Goal: Transaction & Acquisition: Book appointment/travel/reservation

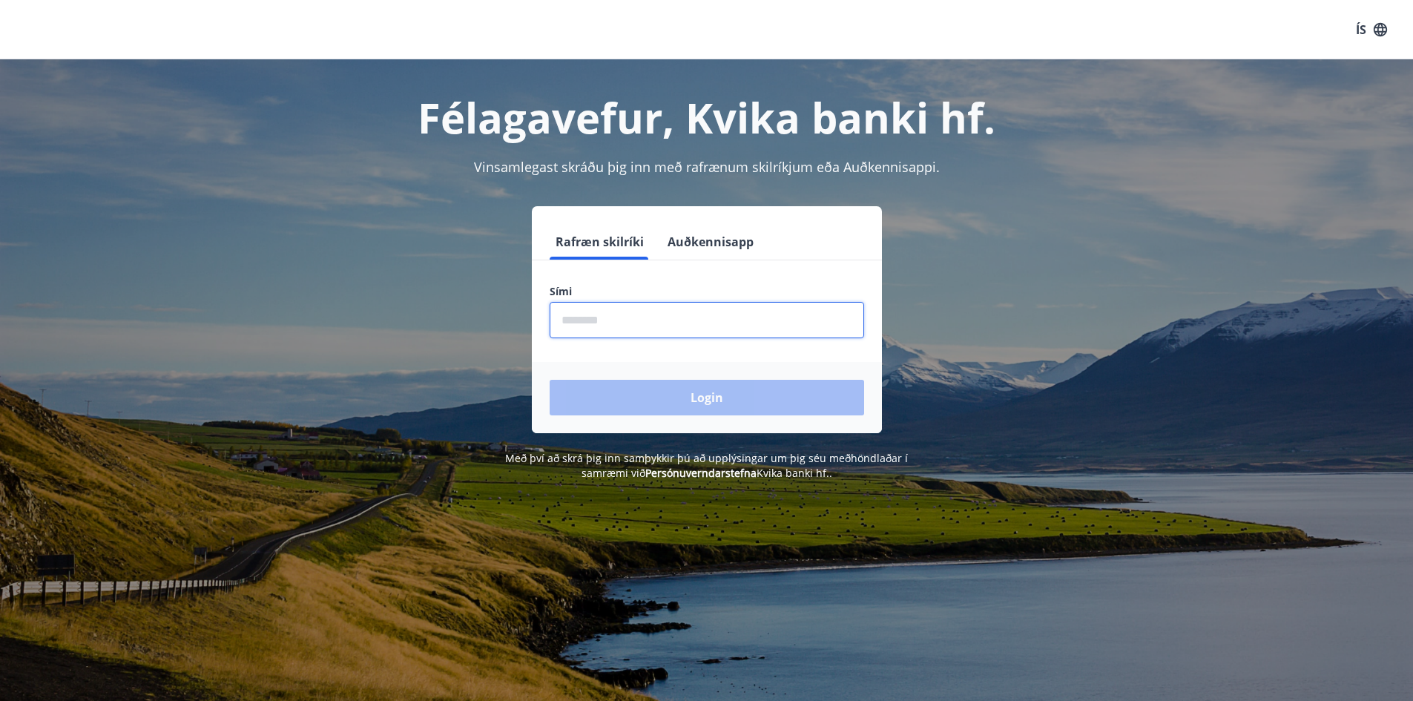
click at [659, 322] on input "phone" at bounding box center [706, 320] width 314 height 36
click at [710, 247] on button "Auðkennisapp" at bounding box center [710, 242] width 98 height 36
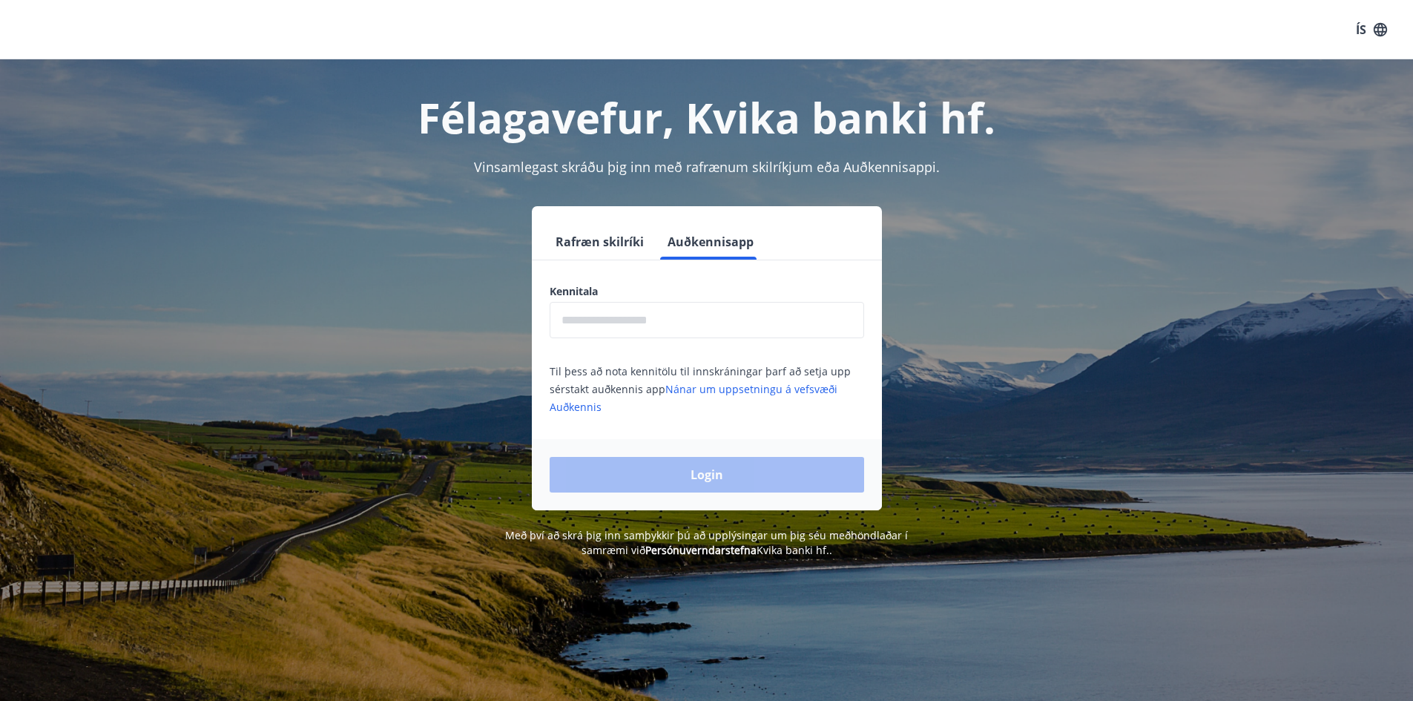
click at [668, 317] on input "text" at bounding box center [706, 320] width 314 height 36
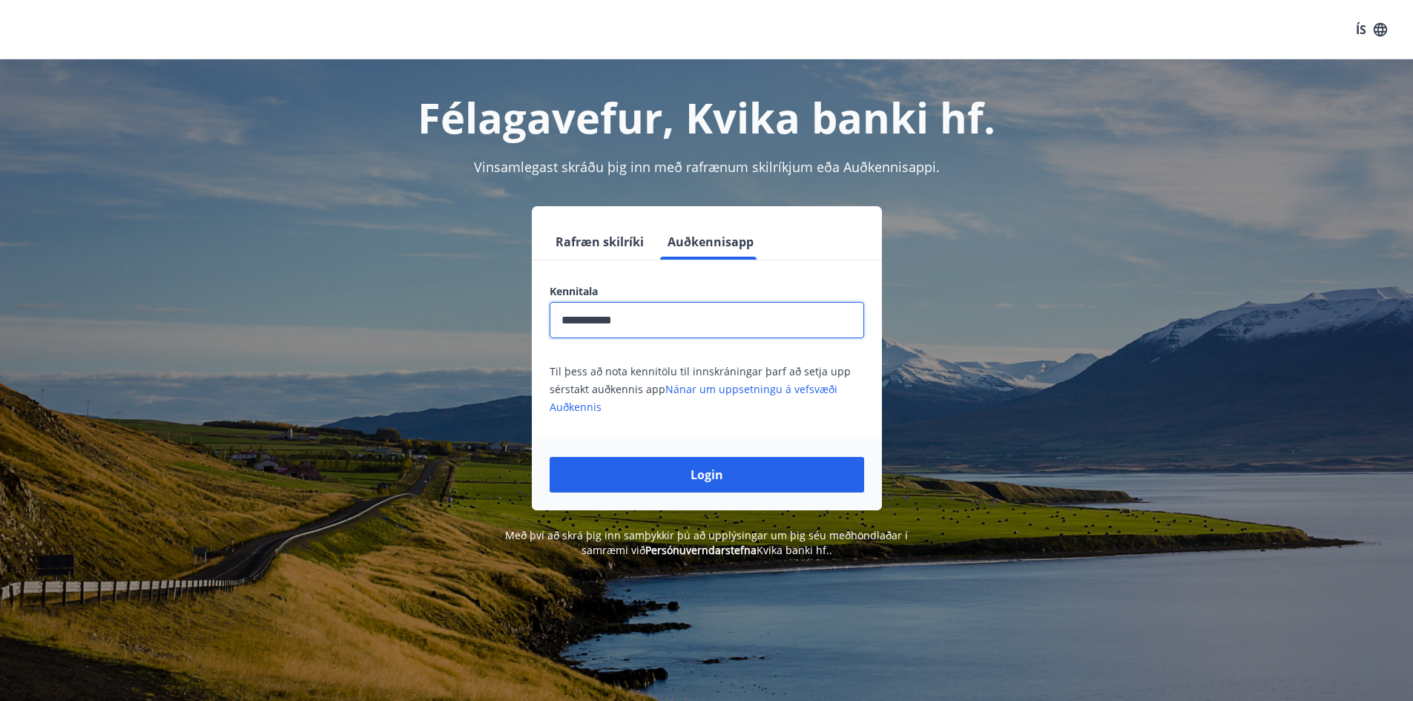
type input "**********"
click at [549, 457] on button "Login" at bounding box center [706, 475] width 314 height 36
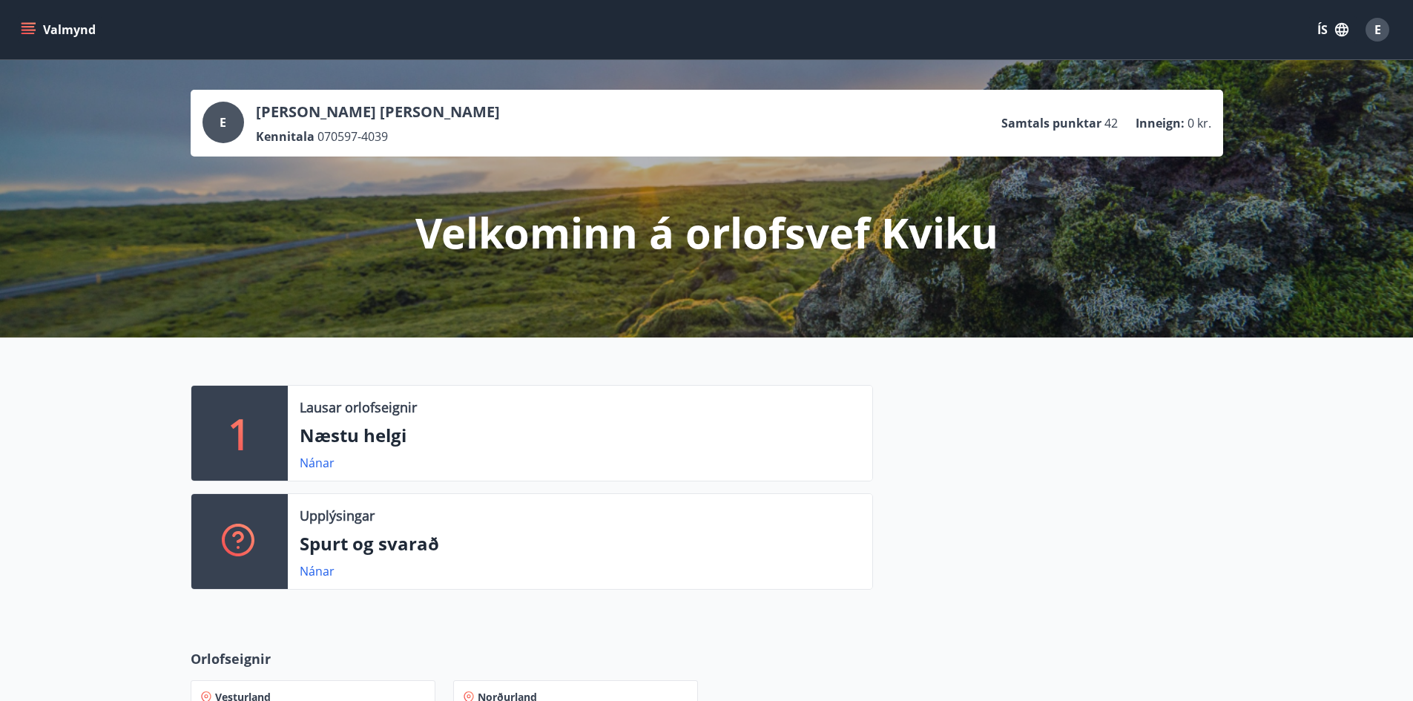
click at [97, 428] on div "1 Lausar orlofseignir Næstu helgi Nánar Upplýsingar Spurt og svarað Nánar" at bounding box center [706, 481] width 1413 height 288
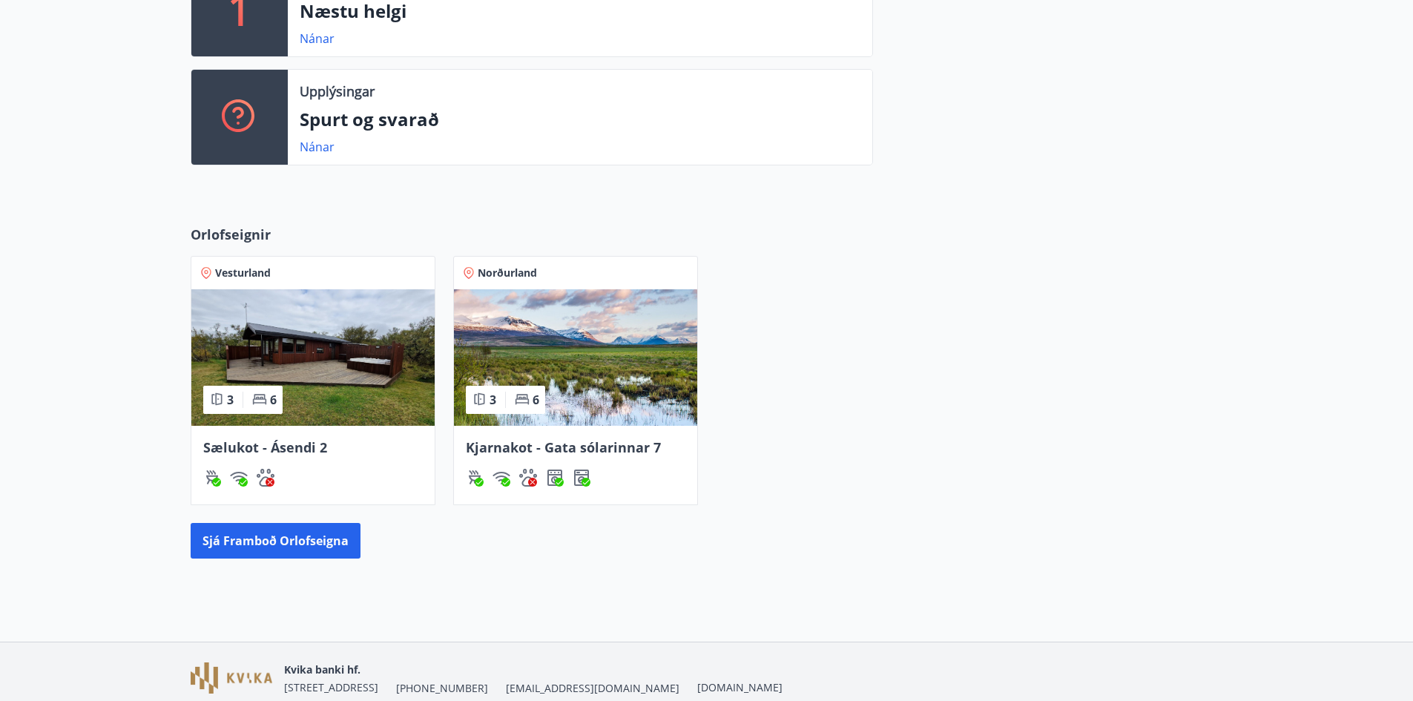
scroll to position [489, 0]
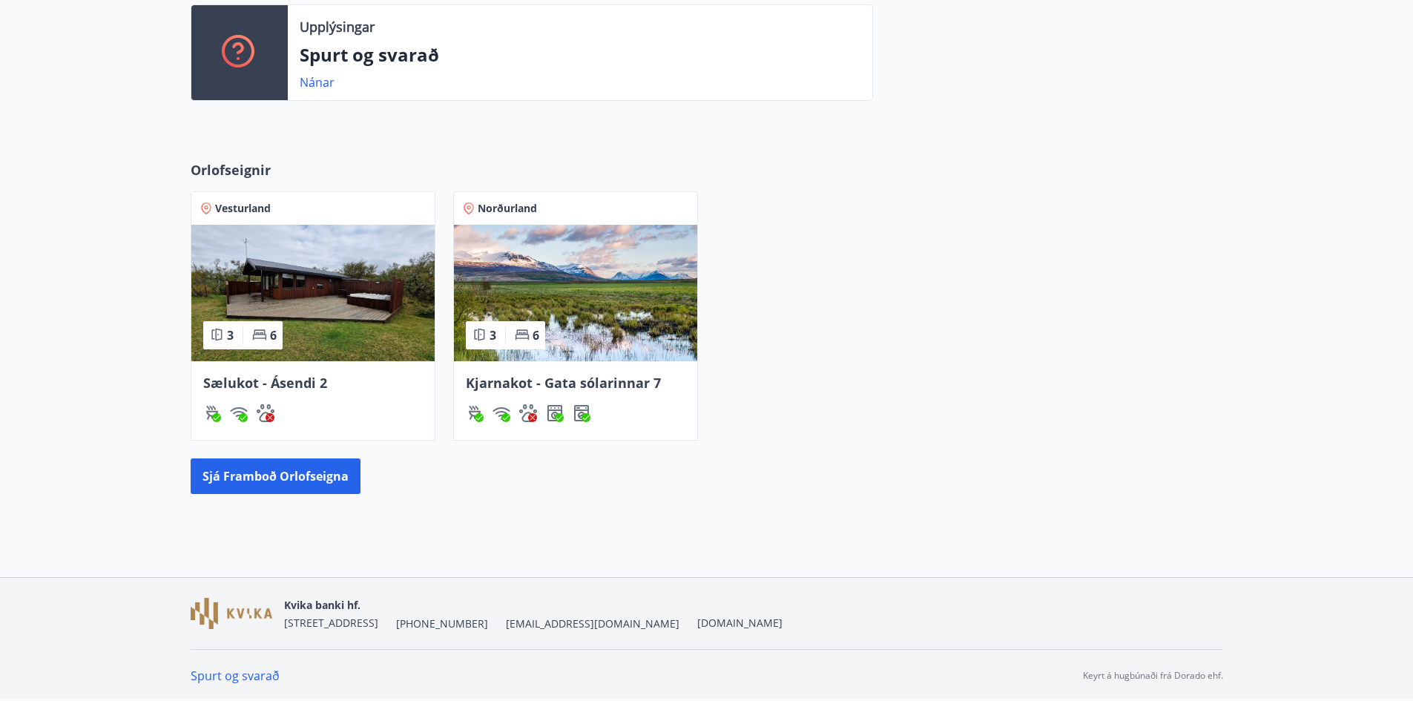
click at [562, 272] on img at bounding box center [575, 293] width 243 height 136
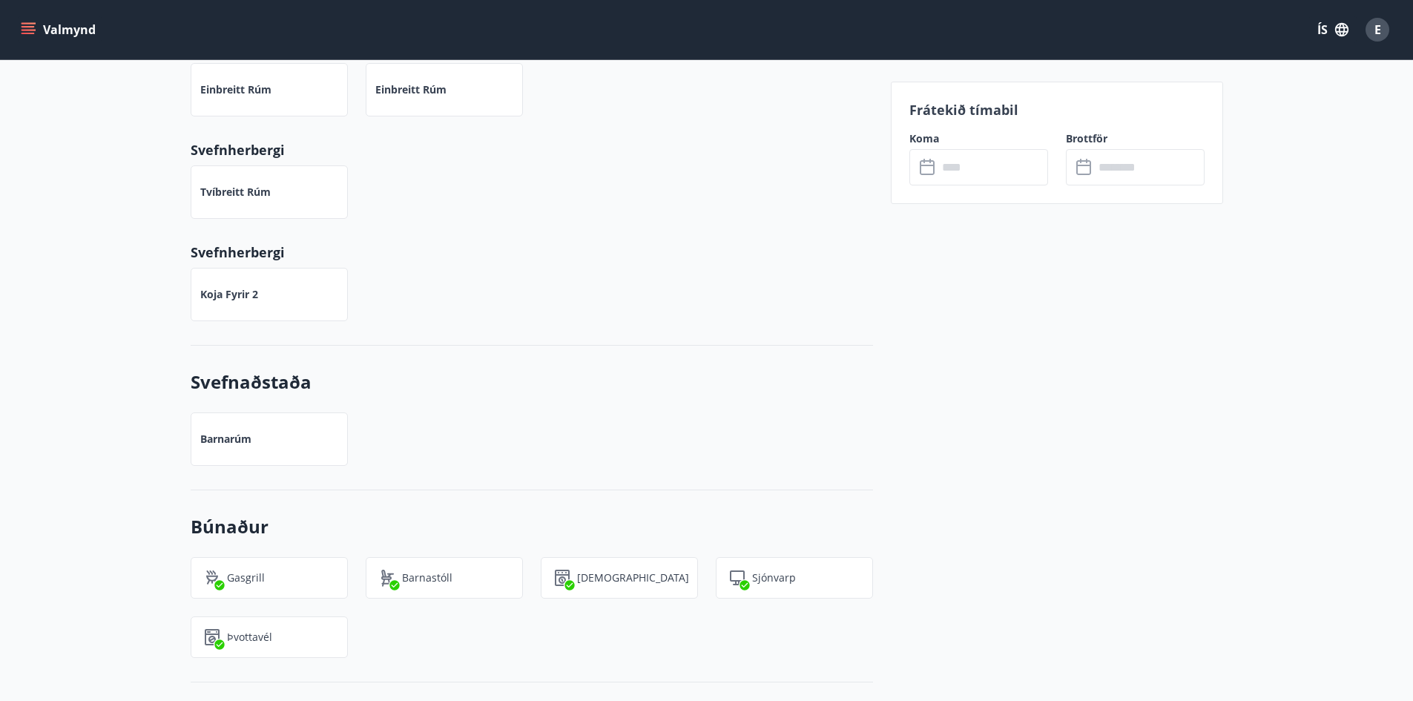
scroll to position [1186, 0]
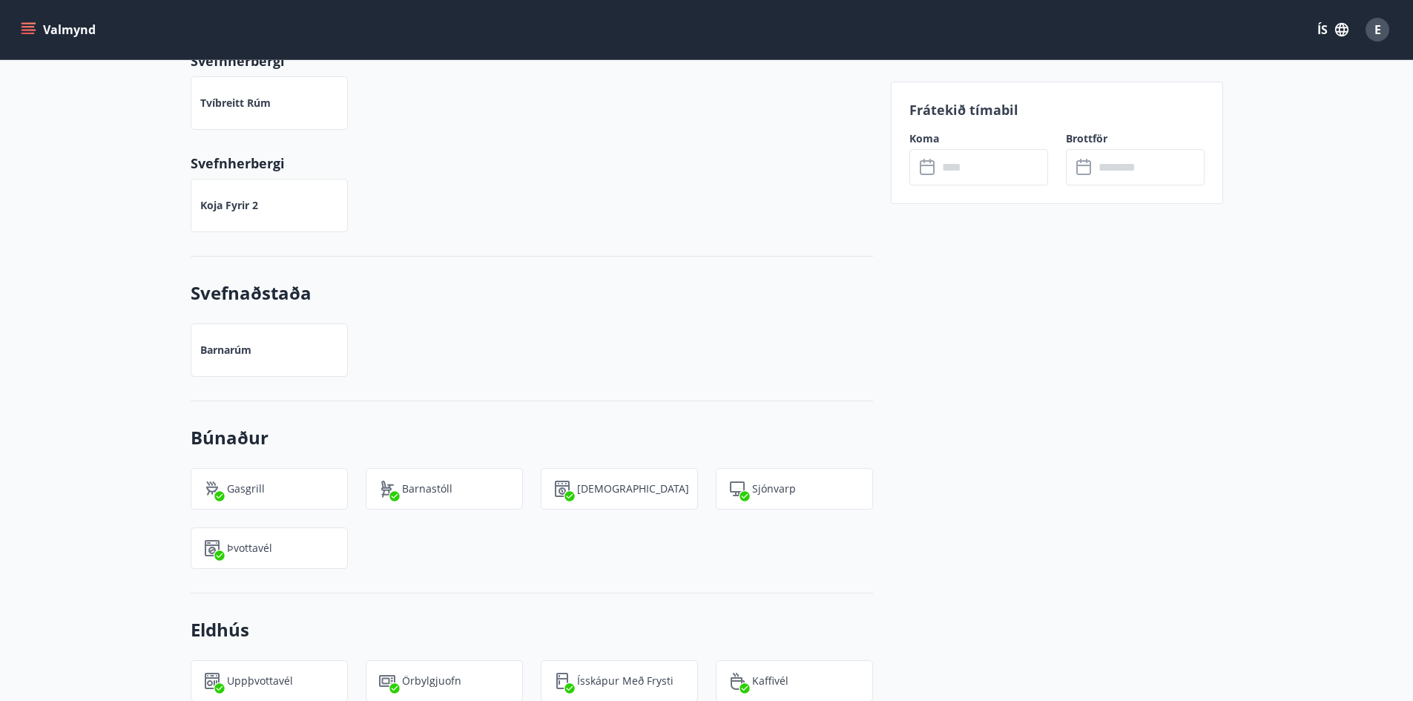
click at [789, 429] on h3 "Búnaður" at bounding box center [532, 437] width 682 height 25
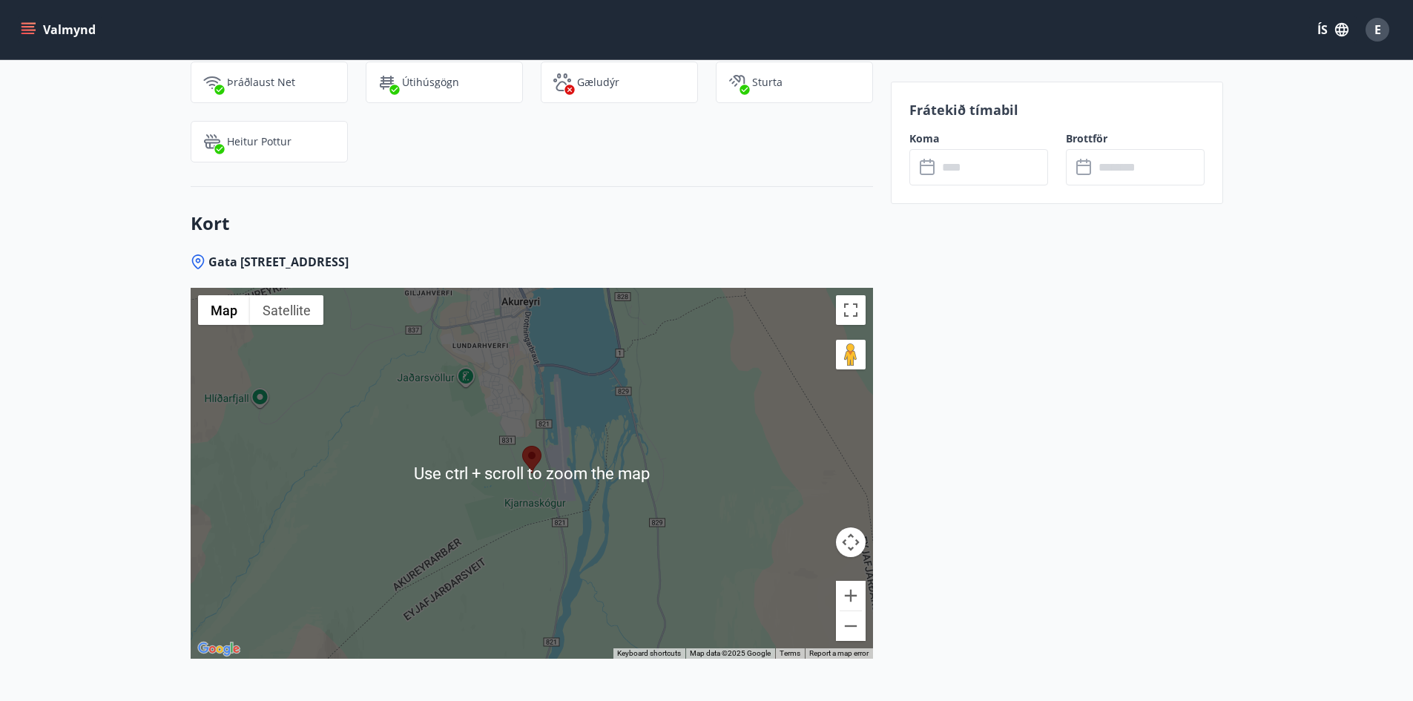
scroll to position [2119, 0]
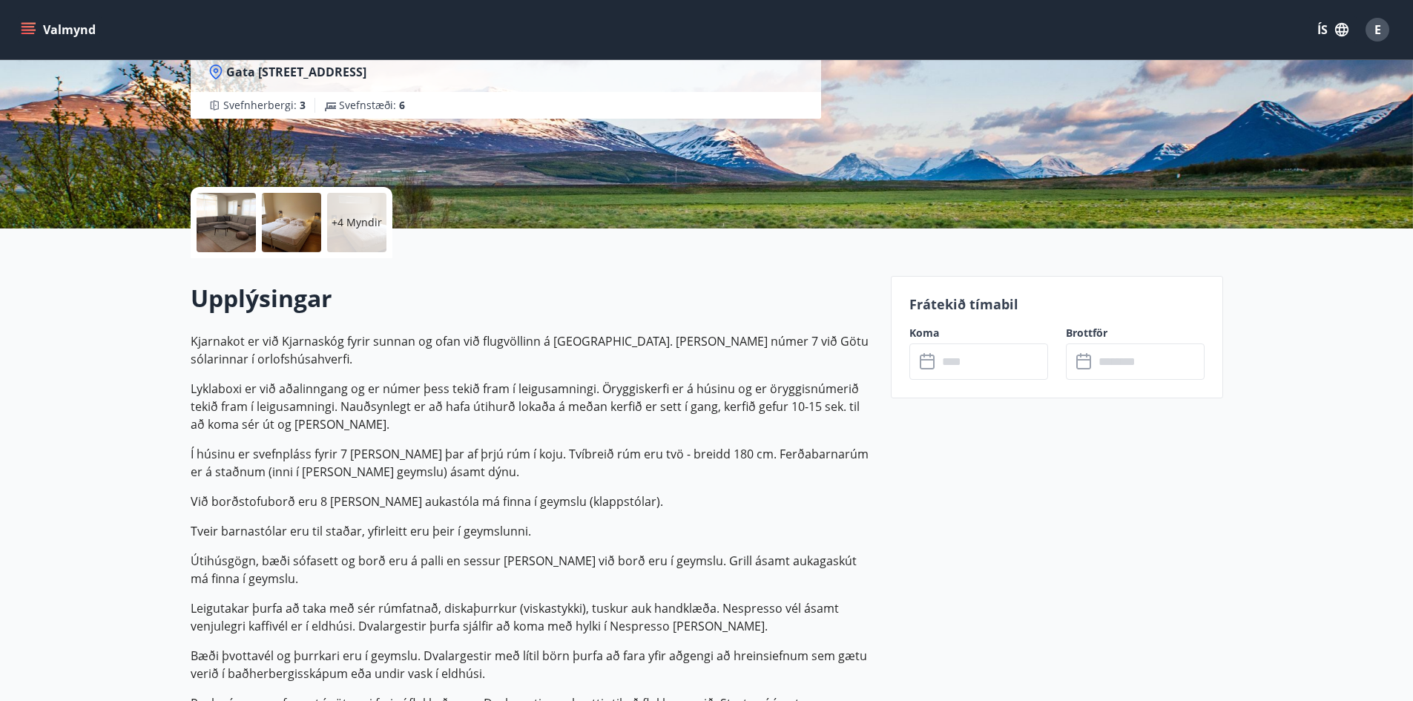
scroll to position [297, 0]
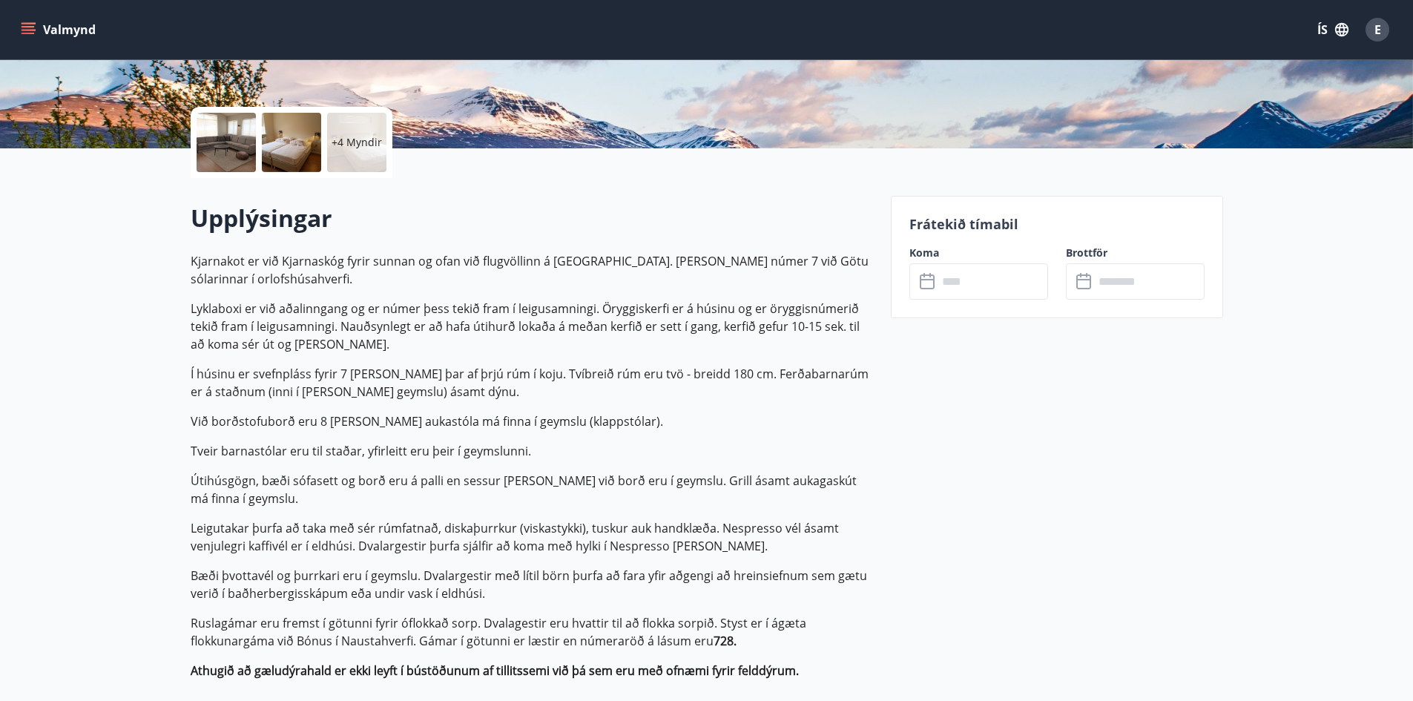
click at [980, 278] on input "text" at bounding box center [992, 281] width 110 height 36
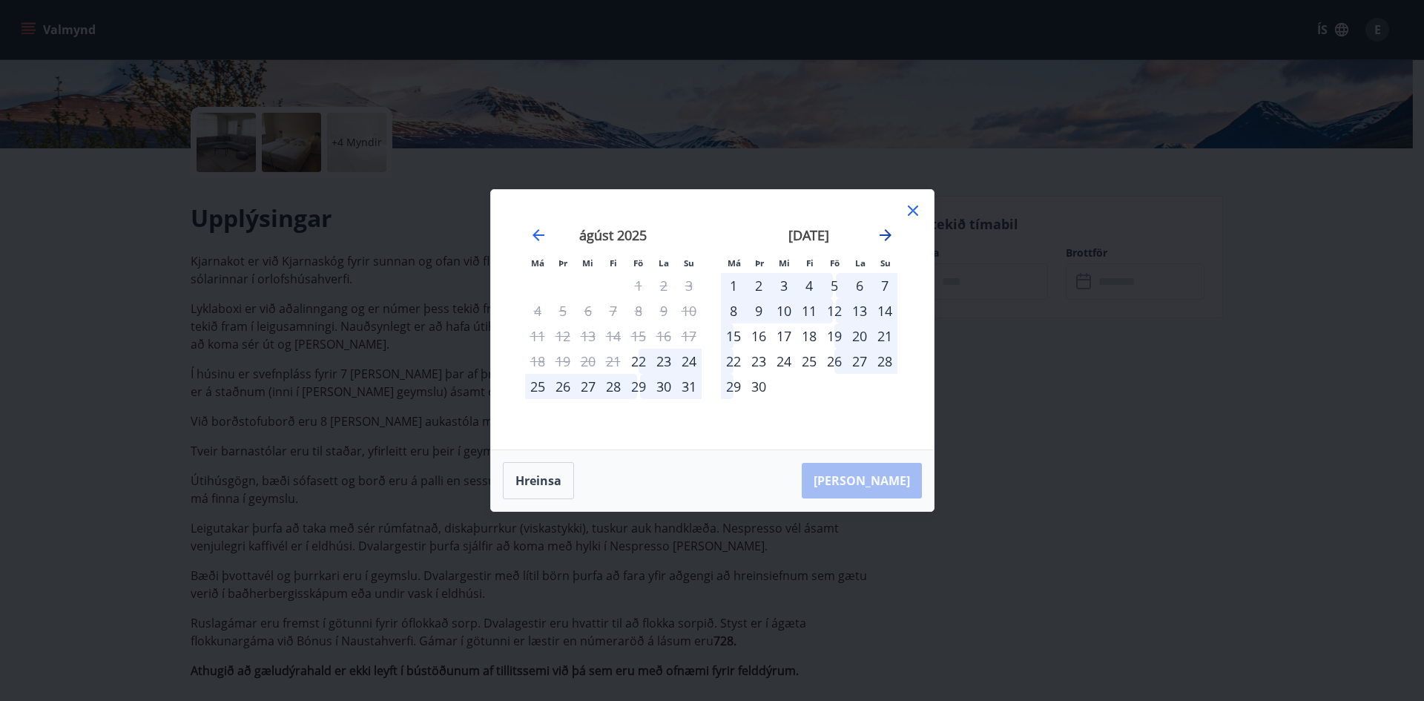
click at [891, 238] on icon "Move forward to switch to the next month." at bounding box center [886, 235] width 18 height 18
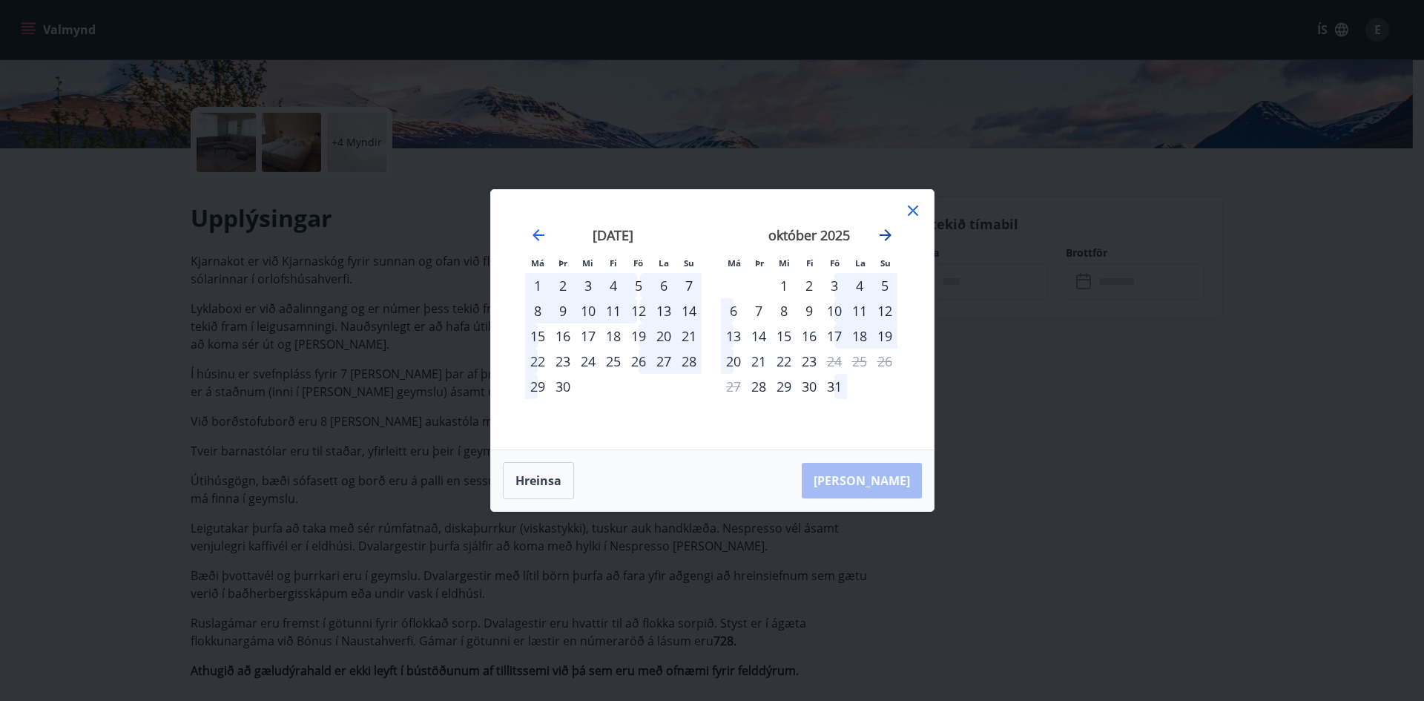
click at [891, 238] on icon "Move forward to switch to the next month." at bounding box center [886, 235] width 18 height 18
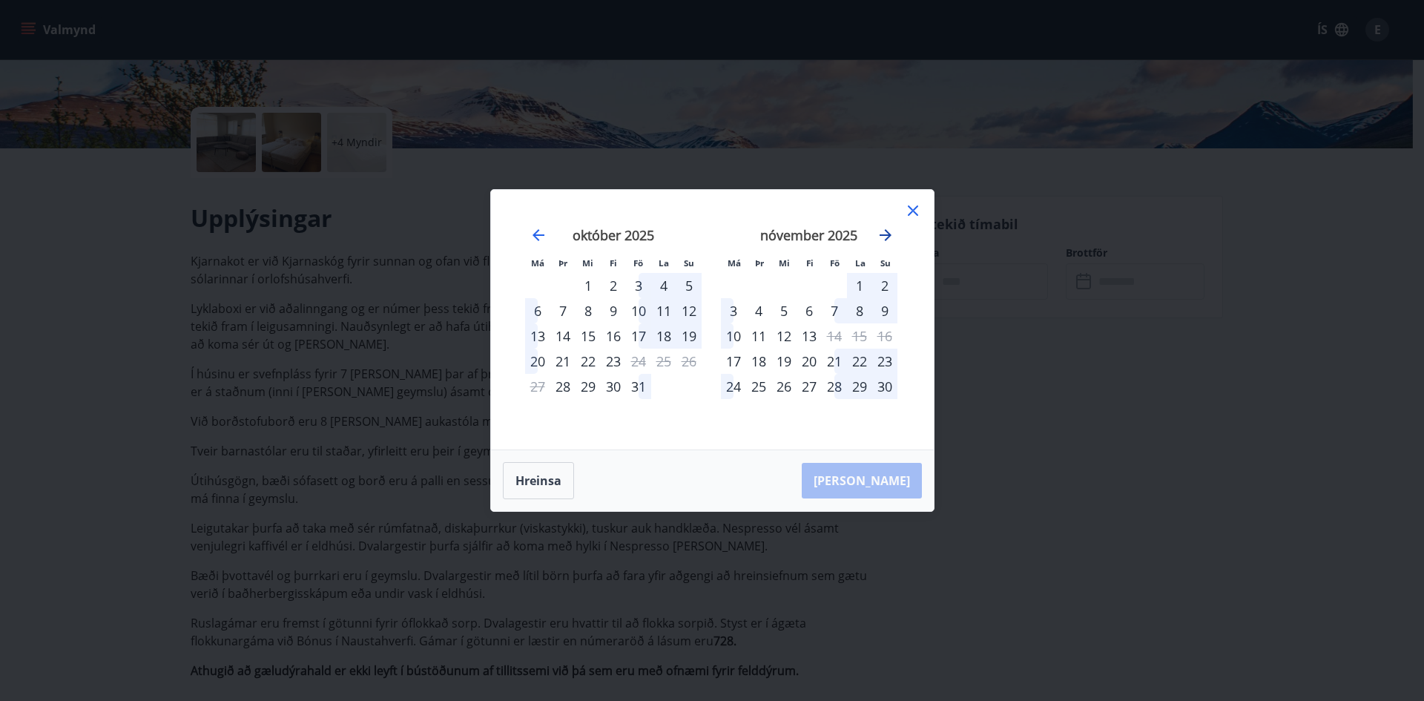
click at [891, 238] on icon "Move forward to switch to the next month." at bounding box center [886, 235] width 18 height 18
click at [639, 386] on div "27" at bounding box center [638, 386] width 25 height 25
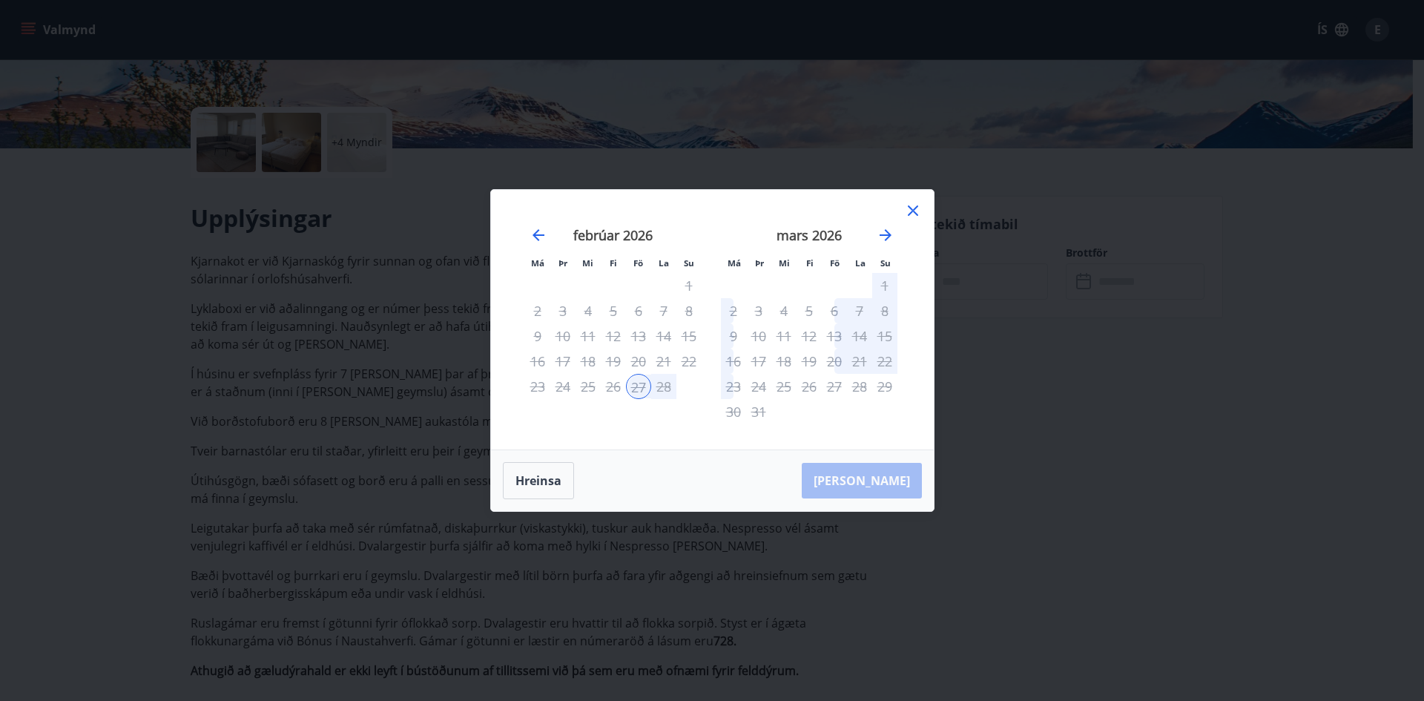
click at [858, 487] on div "Hreinsa Taka Frá" at bounding box center [712, 480] width 443 height 61
drag, startPoint x: 886, startPoint y: 283, endPoint x: 898, endPoint y: 245, distance: 40.3
click at [887, 283] on div "1" at bounding box center [884, 285] width 25 height 25
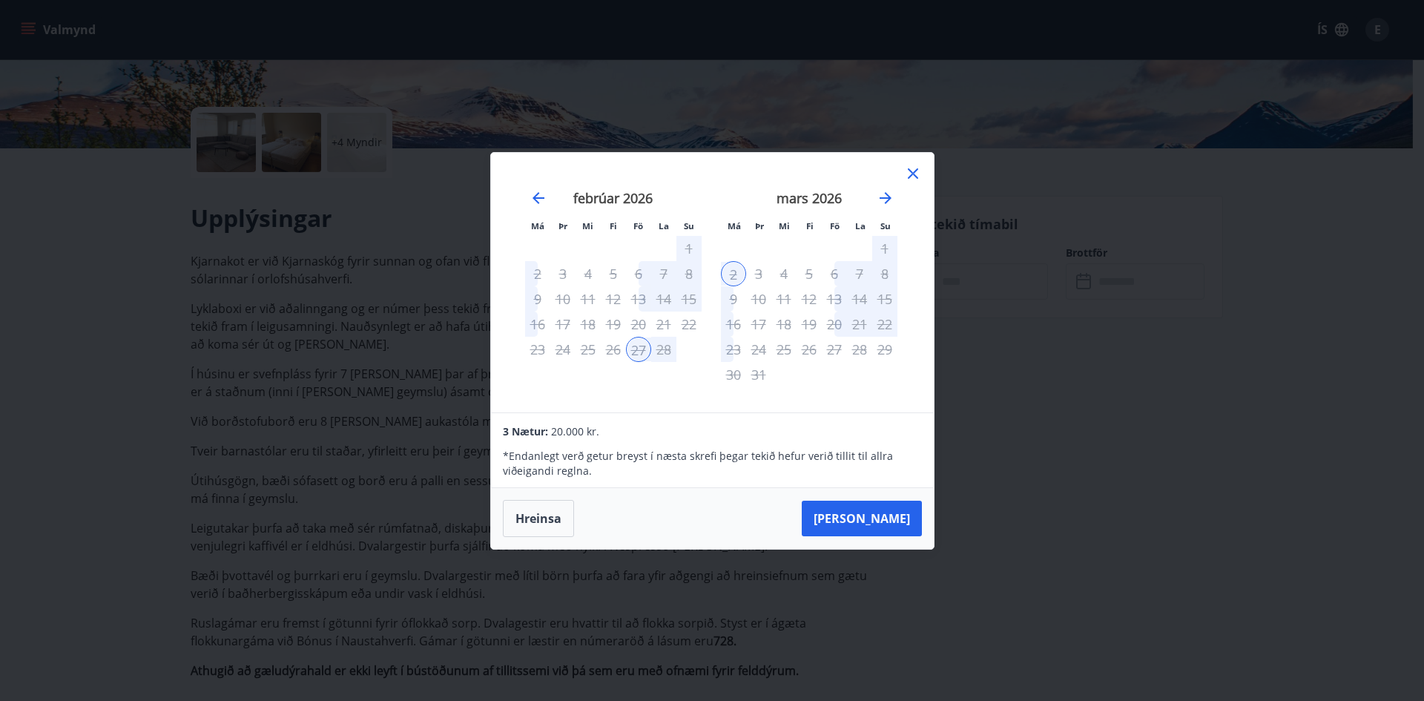
click at [913, 168] on icon at bounding box center [913, 174] width 18 height 18
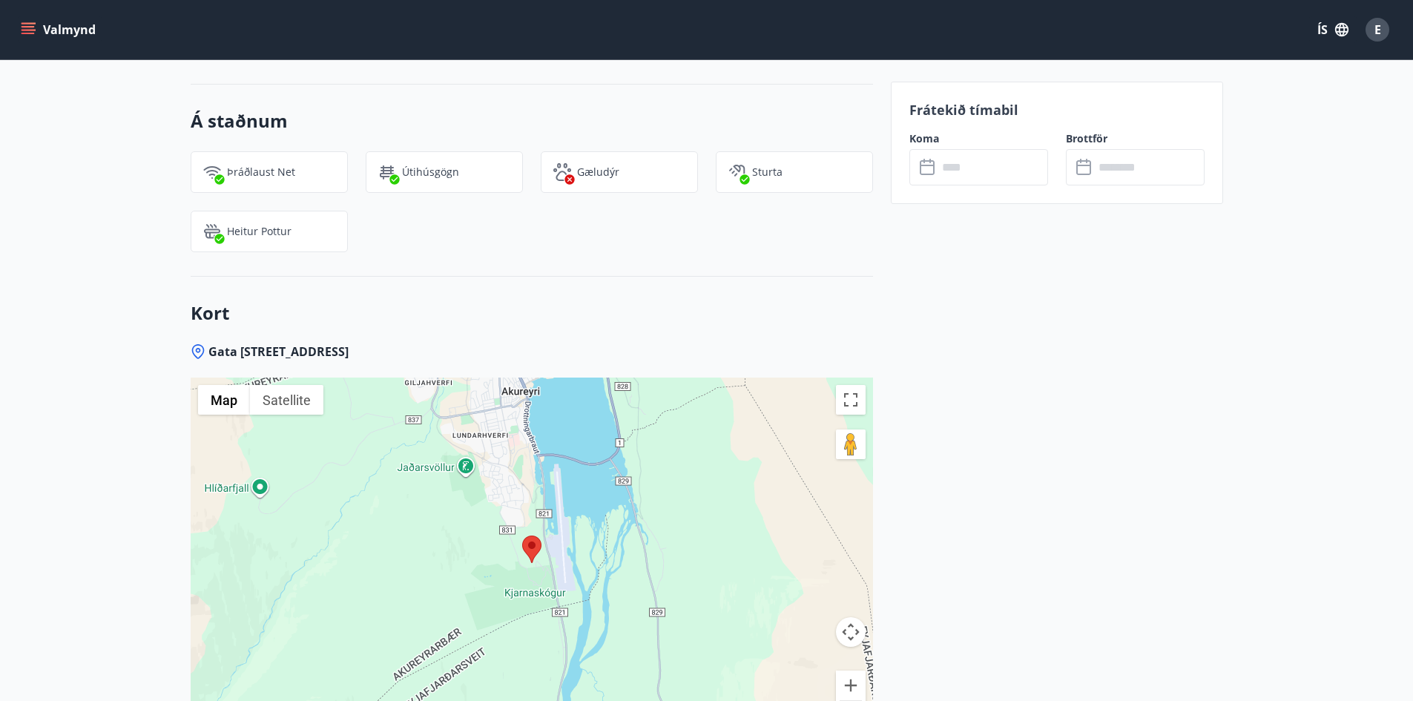
scroll to position [1723, 0]
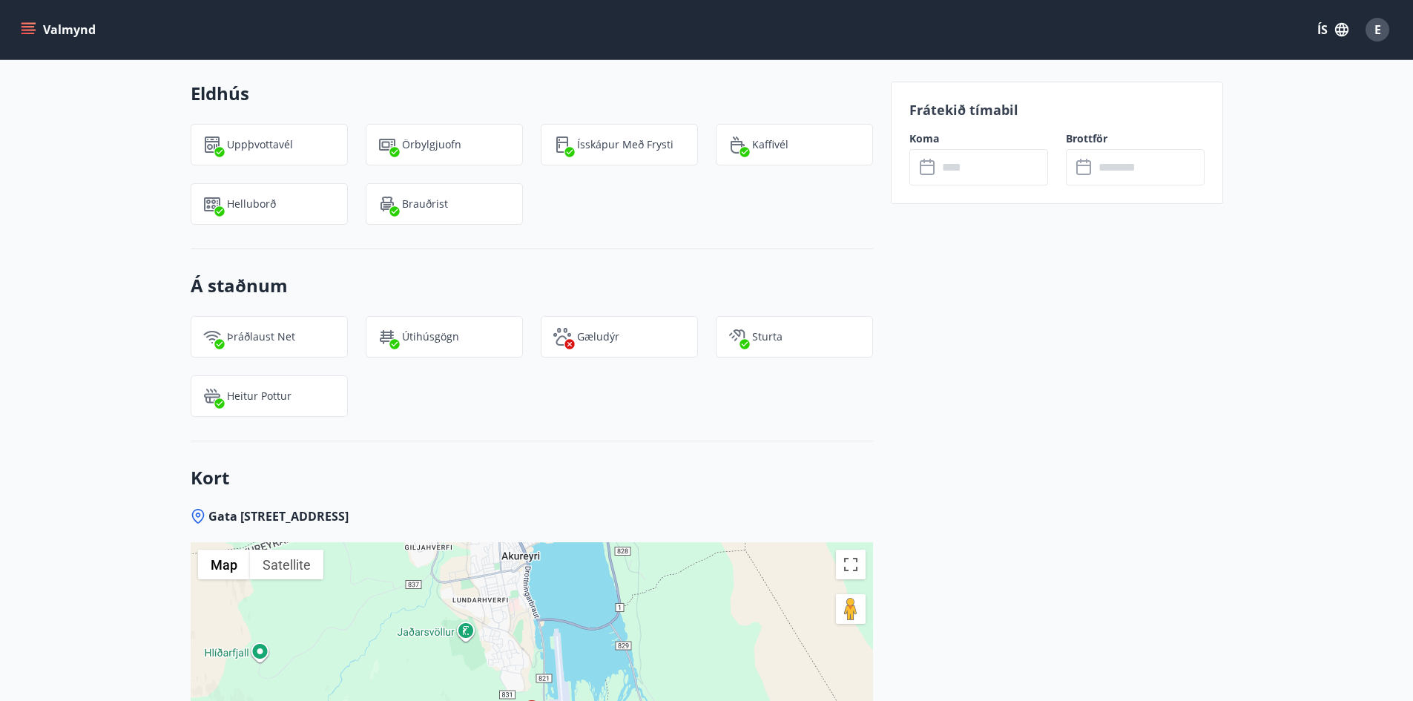
click at [990, 168] on input "text" at bounding box center [992, 167] width 110 height 36
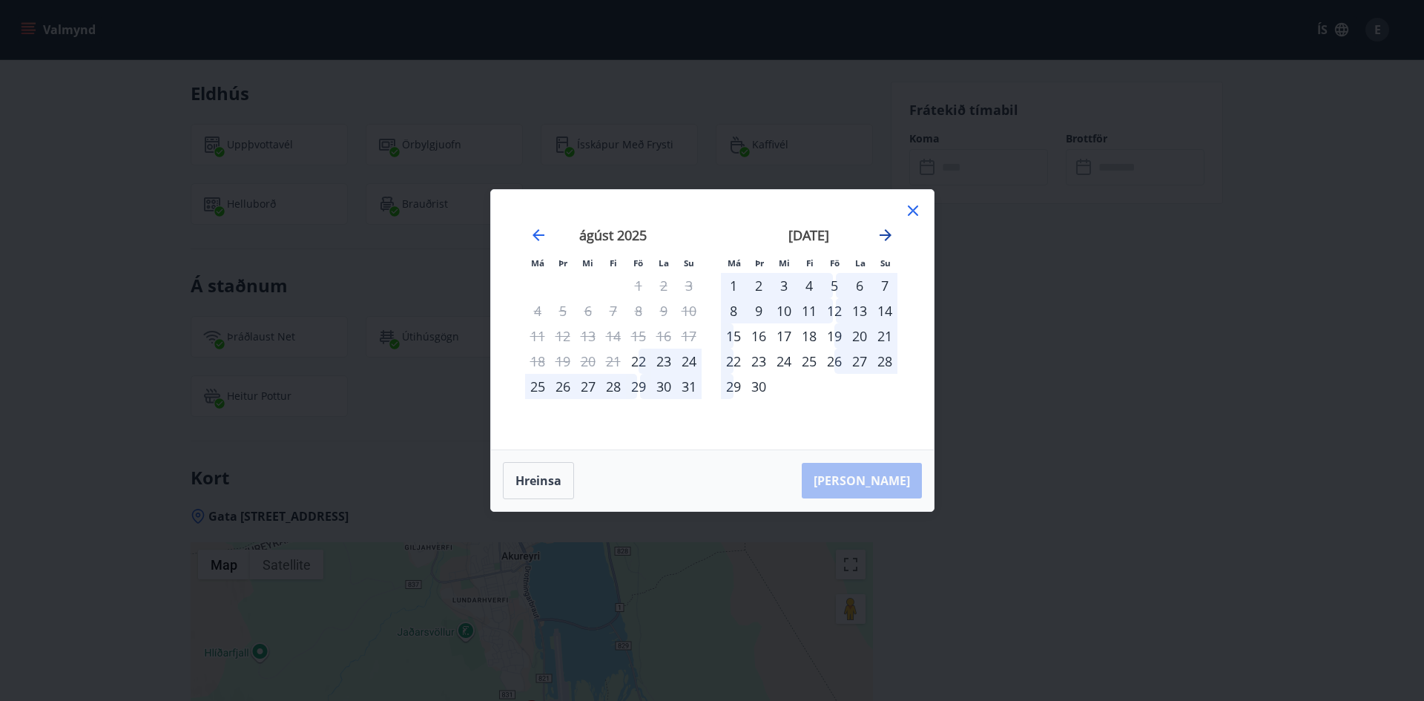
click at [889, 238] on icon "Move forward to switch to the next month." at bounding box center [886, 235] width 18 height 18
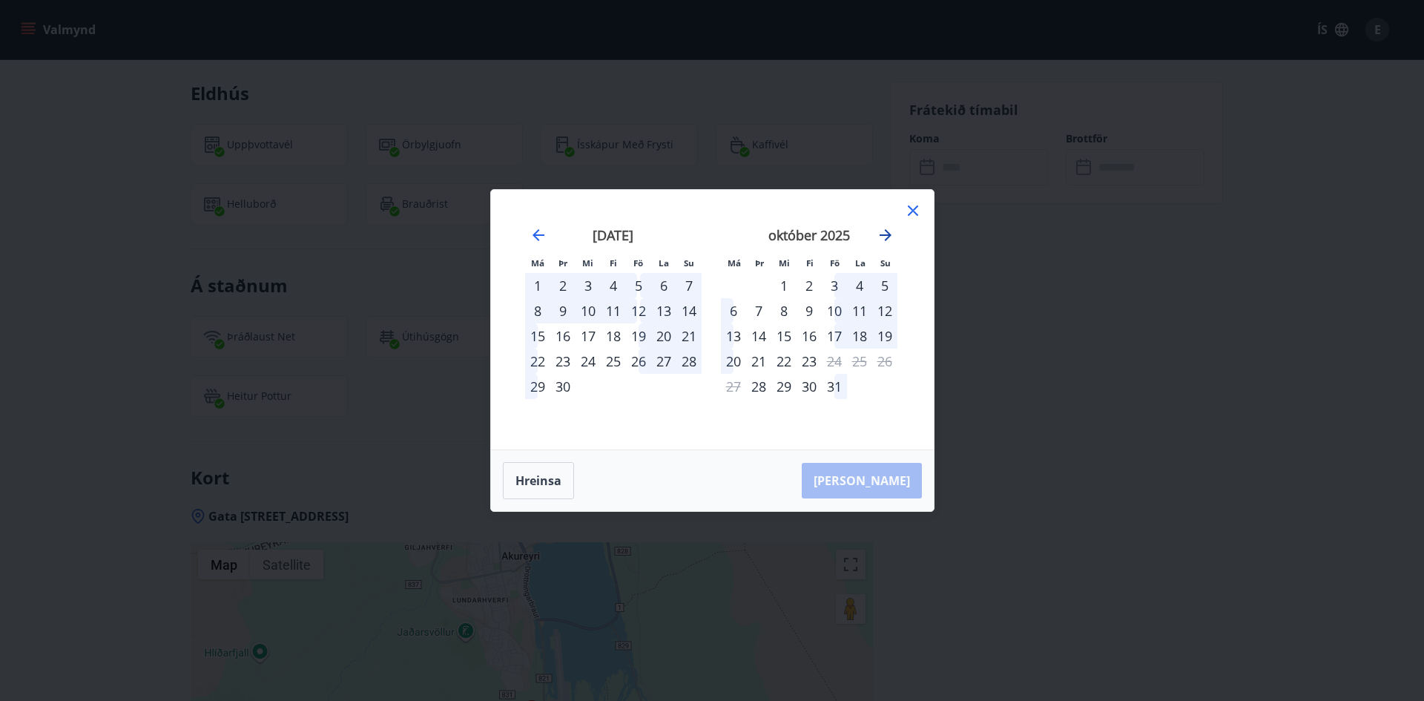
click at [889, 238] on icon "Move forward to switch to the next month." at bounding box center [886, 235] width 18 height 18
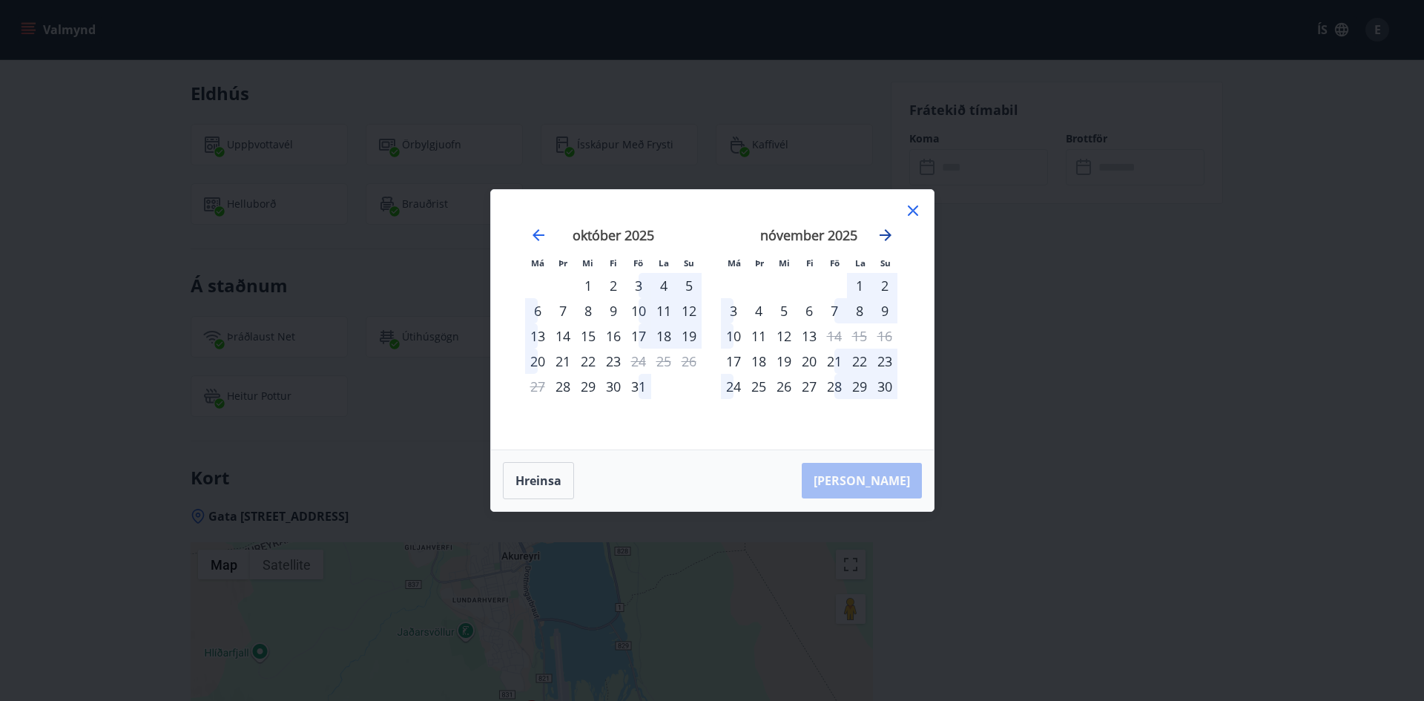
click at [889, 238] on icon "Move forward to switch to the next month." at bounding box center [886, 235] width 18 height 18
click at [836, 385] on div "27" at bounding box center [834, 386] width 25 height 25
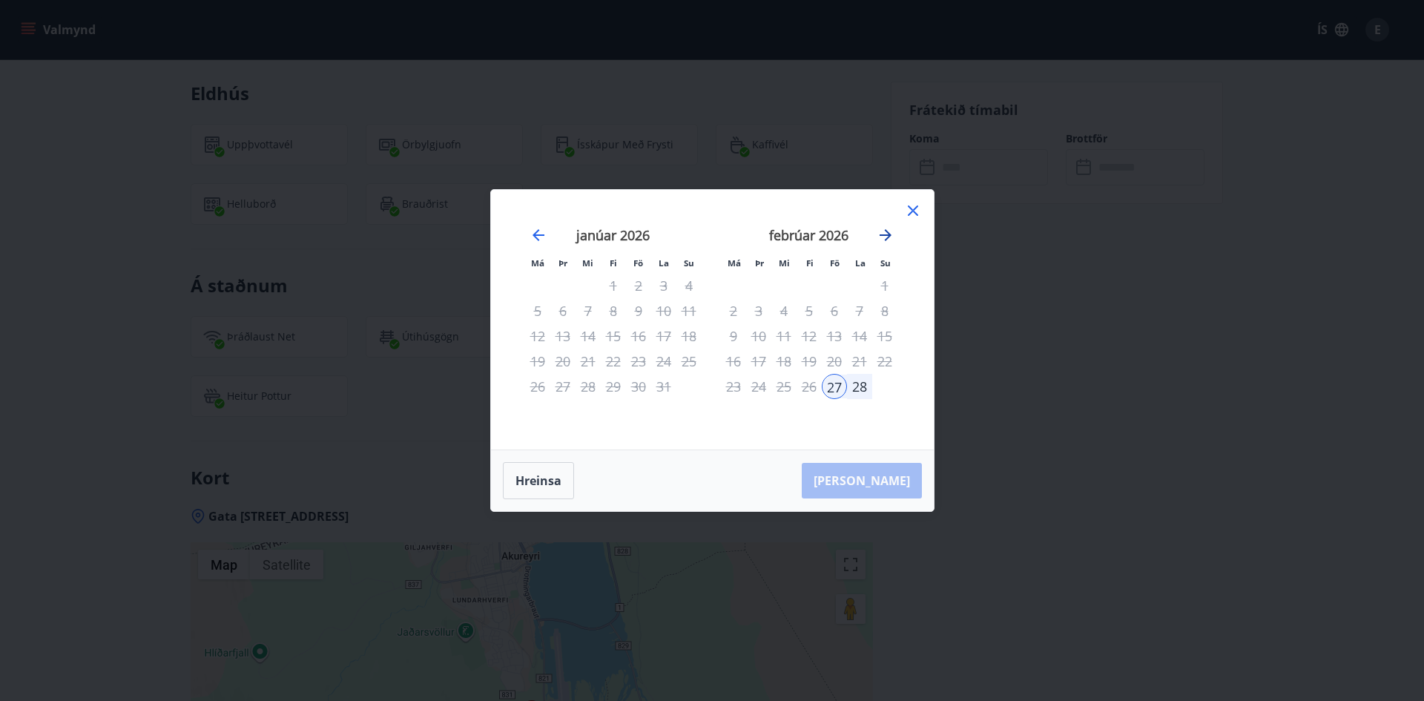
click at [885, 237] on icon "Move forward to switch to the next month." at bounding box center [886, 235] width 18 height 18
click at [893, 287] on div "1" at bounding box center [884, 285] width 25 height 25
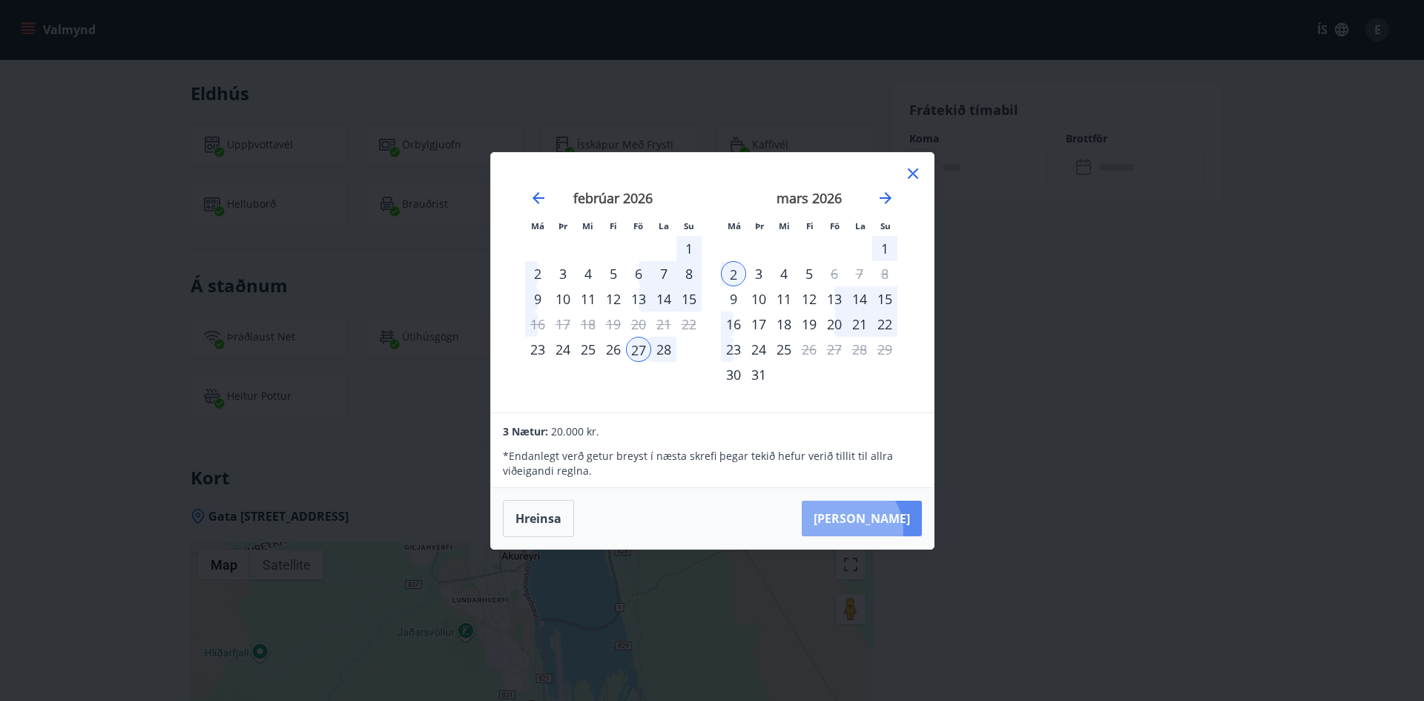
click at [894, 531] on button "Taka Frá" at bounding box center [862, 519] width 120 height 36
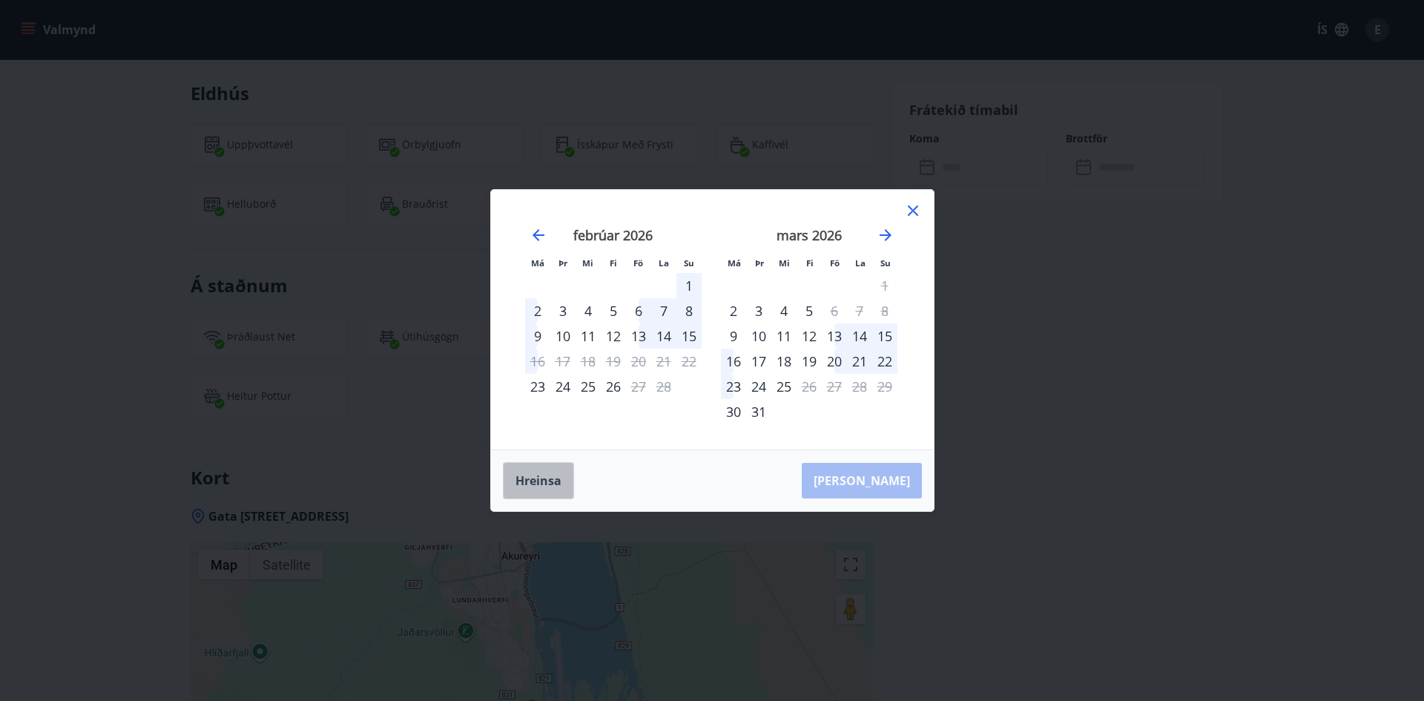
click at [532, 485] on button "Hreinsa" at bounding box center [538, 480] width 71 height 37
click at [747, 464] on div "Hreinsa Taka Frá" at bounding box center [712, 480] width 443 height 61
click at [640, 332] on div "13" at bounding box center [638, 335] width 25 height 25
click at [695, 337] on div "15" at bounding box center [688, 335] width 25 height 25
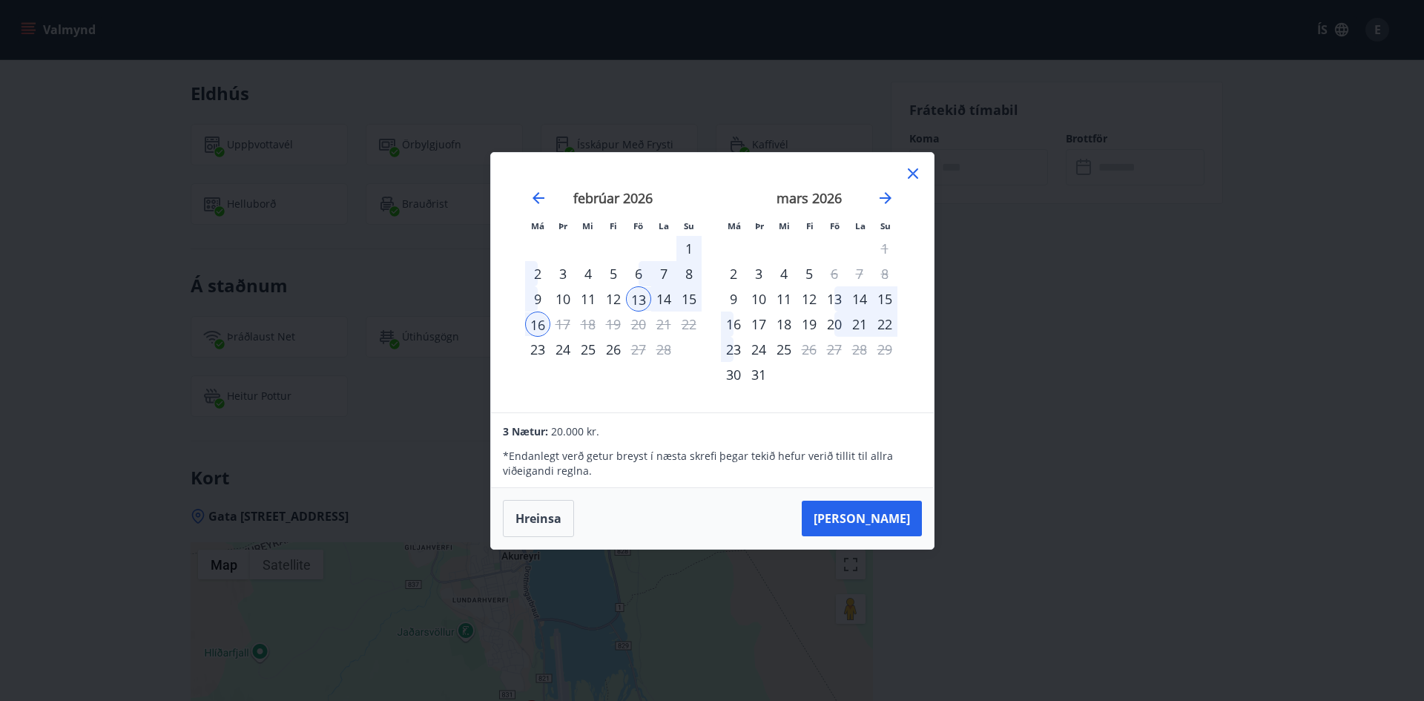
drag, startPoint x: 554, startPoint y: 522, endPoint x: 668, endPoint y: 267, distance: 279.5
click at [555, 522] on button "Hreinsa" at bounding box center [538, 518] width 71 height 37
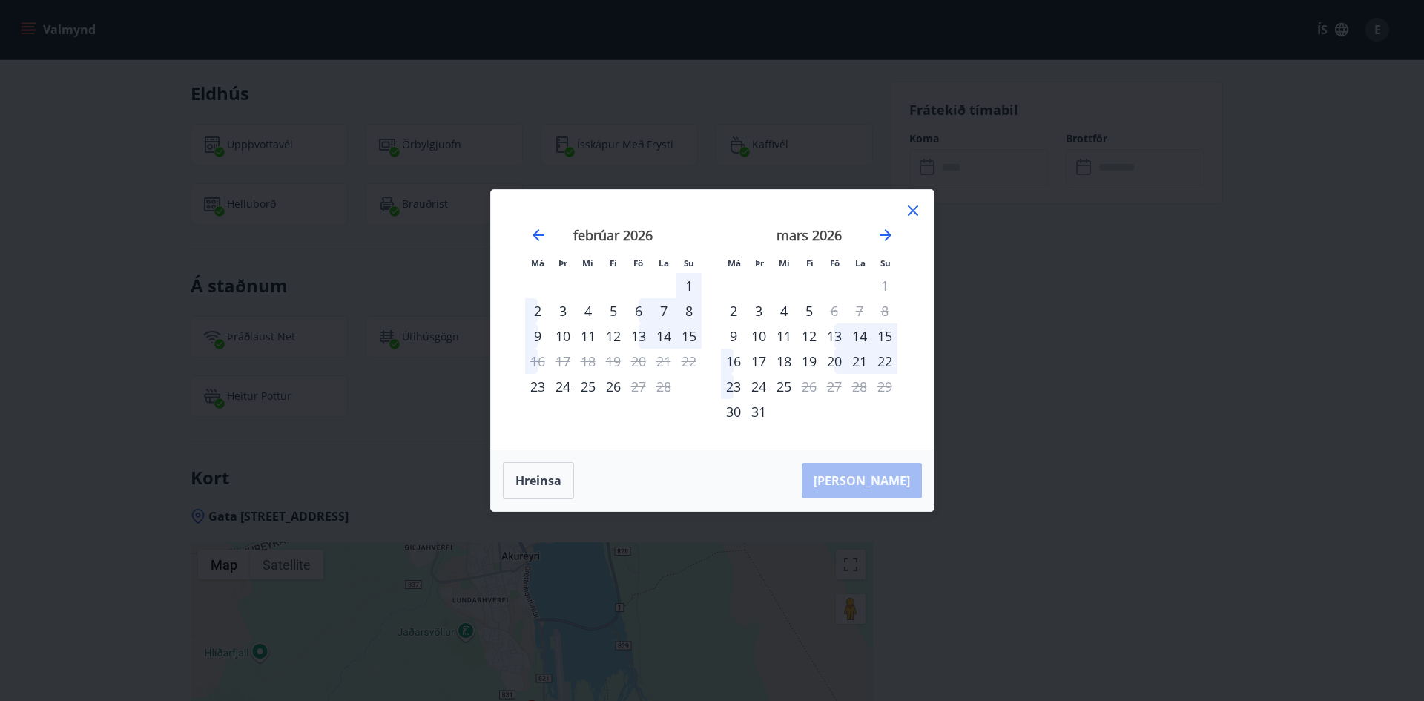
click at [618, 336] on div "12" at bounding box center [613, 335] width 25 height 25
click at [690, 343] on div "15" at bounding box center [688, 335] width 25 height 25
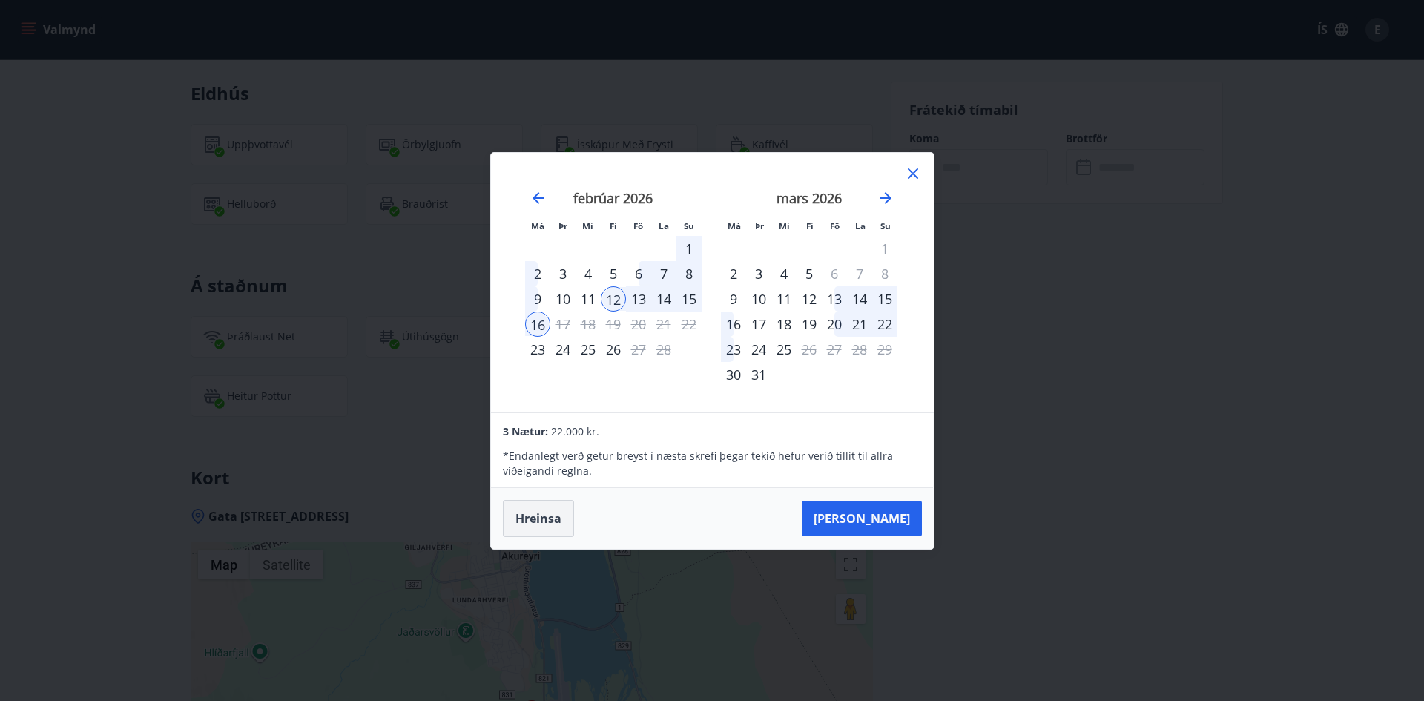
click at [549, 518] on button "Hreinsa" at bounding box center [538, 518] width 71 height 37
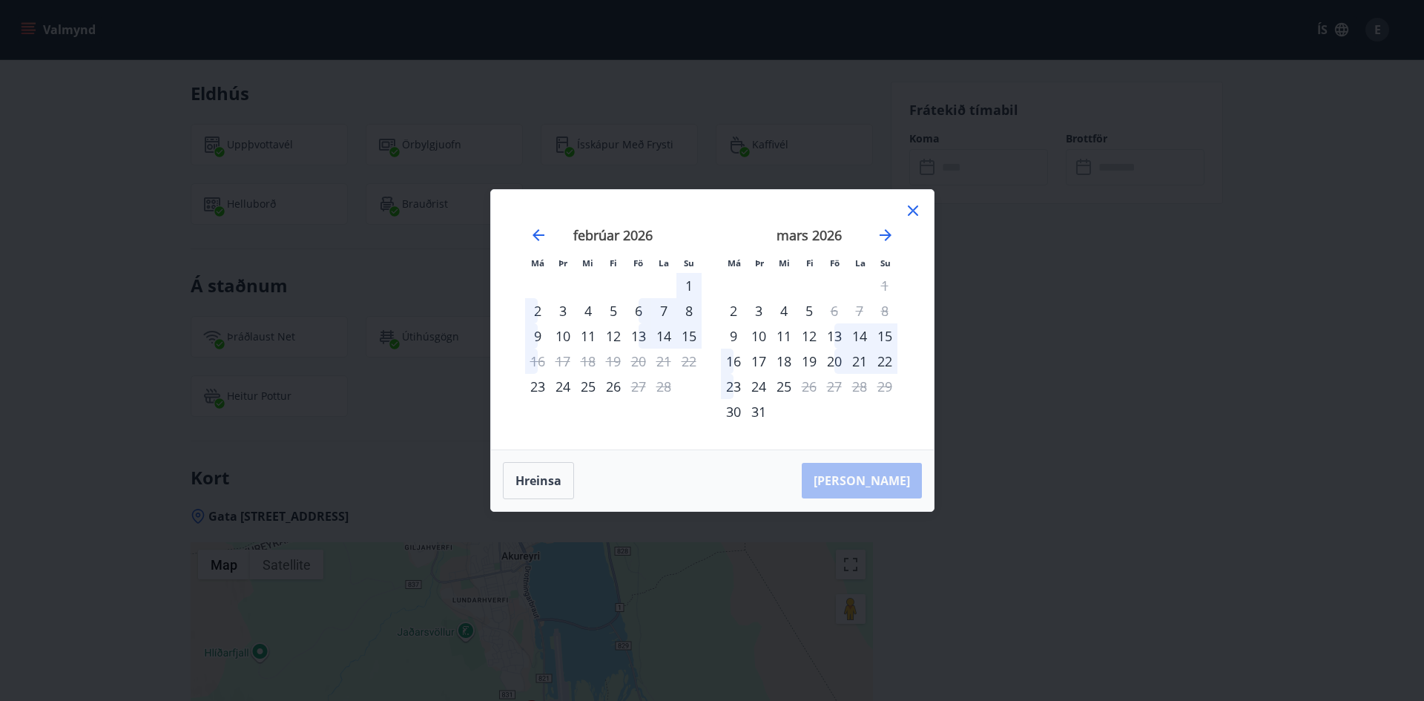
click at [538, 335] on div "9" at bounding box center [537, 335] width 25 height 25
click at [544, 484] on button "Hreinsa" at bounding box center [538, 480] width 71 height 37
click at [544, 395] on div "23" at bounding box center [537, 386] width 25 height 25
click at [542, 488] on button "Hreinsa" at bounding box center [538, 480] width 71 height 37
click at [831, 360] on div "20" at bounding box center [834, 361] width 25 height 25
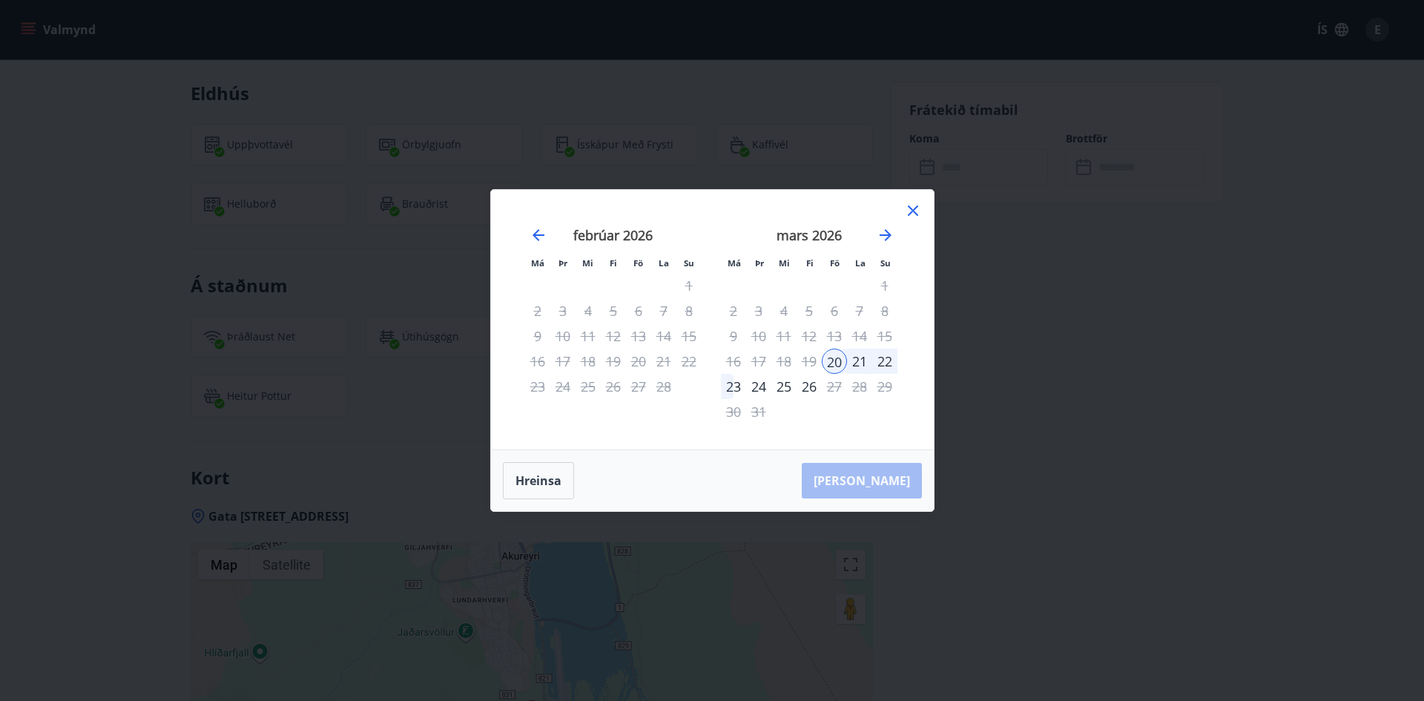
click at [890, 369] on div "22" at bounding box center [884, 361] width 25 height 25
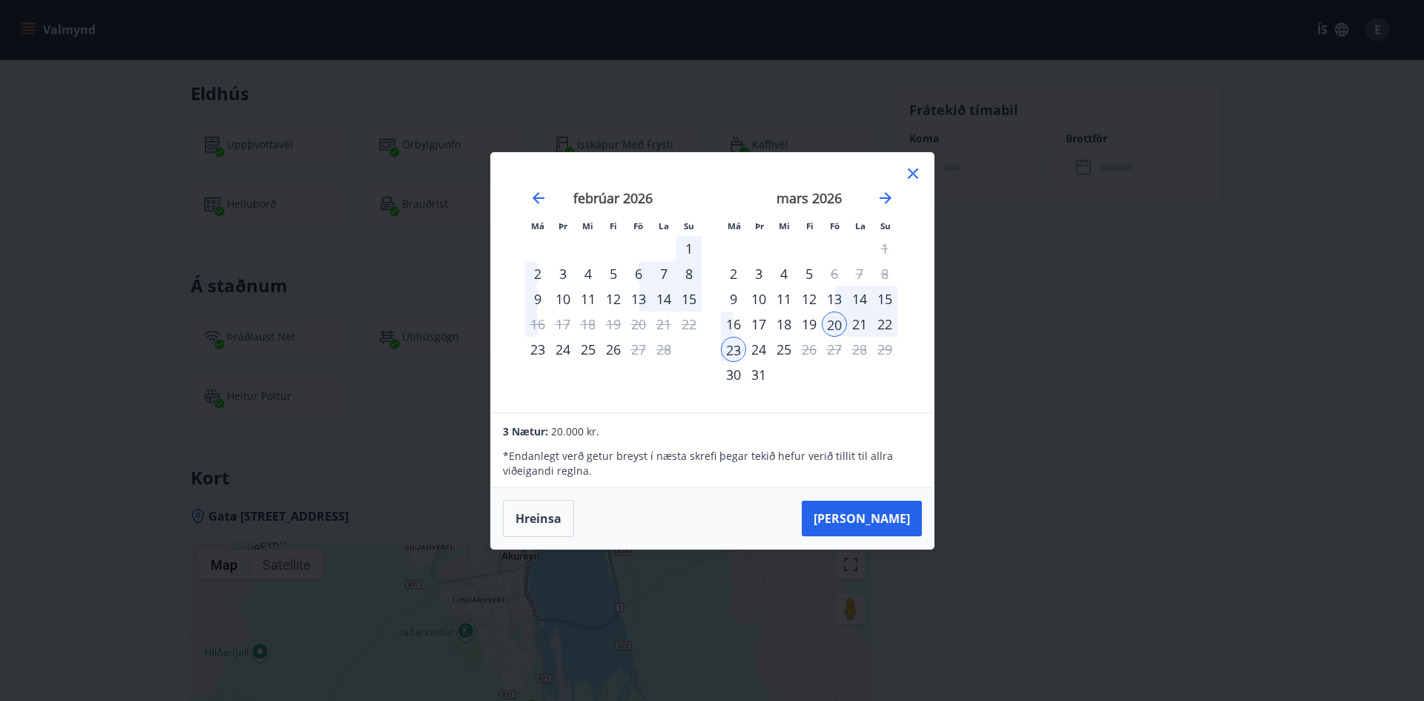
click at [886, 325] on div "22" at bounding box center [884, 323] width 25 height 25
click at [879, 527] on button "Taka Frá" at bounding box center [862, 519] width 120 height 36
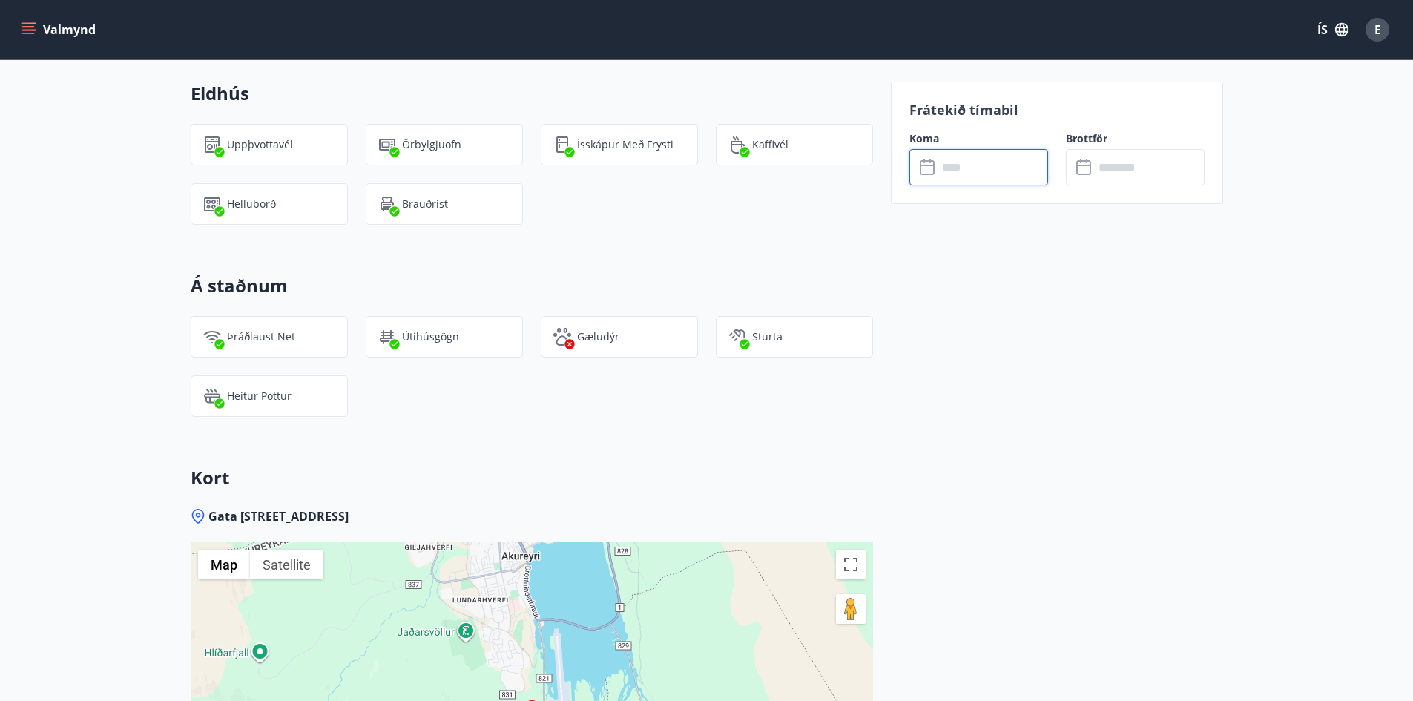
type input "******"
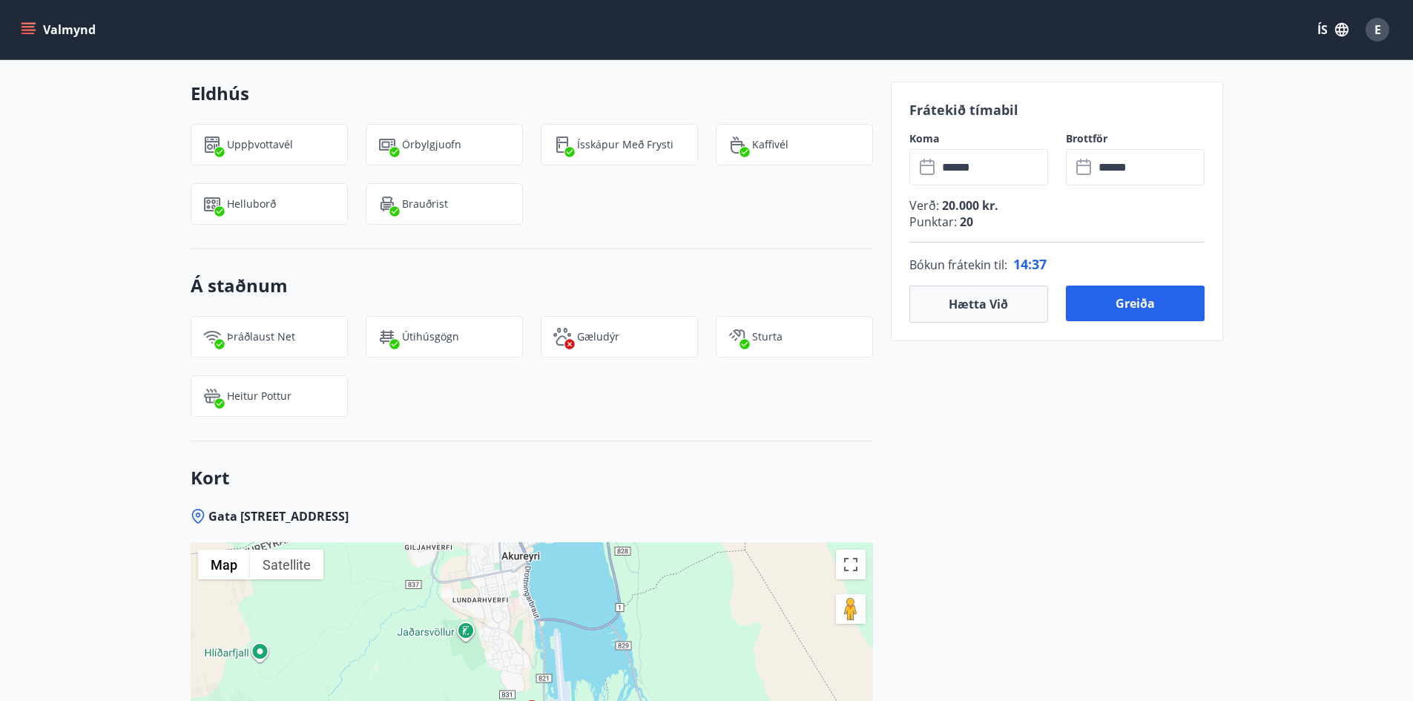
click at [1134, 305] on button "Greiða" at bounding box center [1135, 303] width 139 height 36
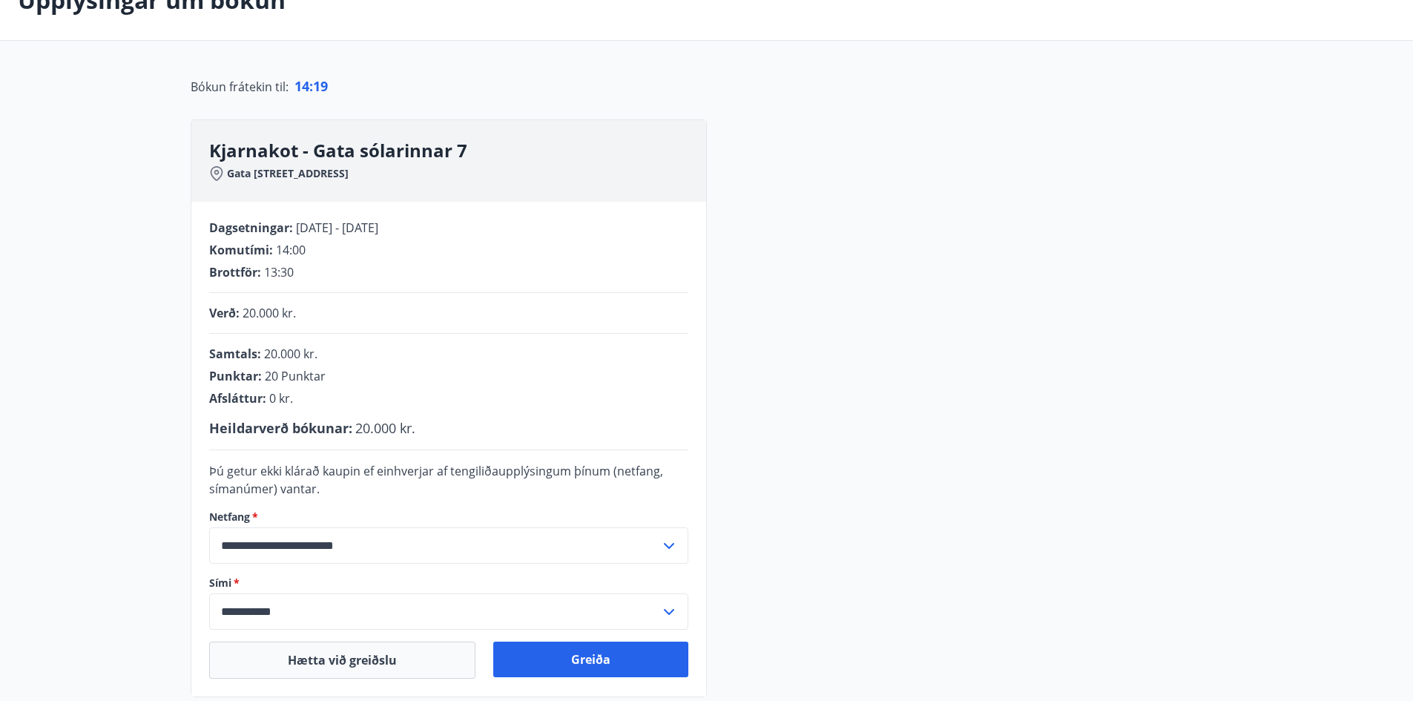
scroll to position [280, 0]
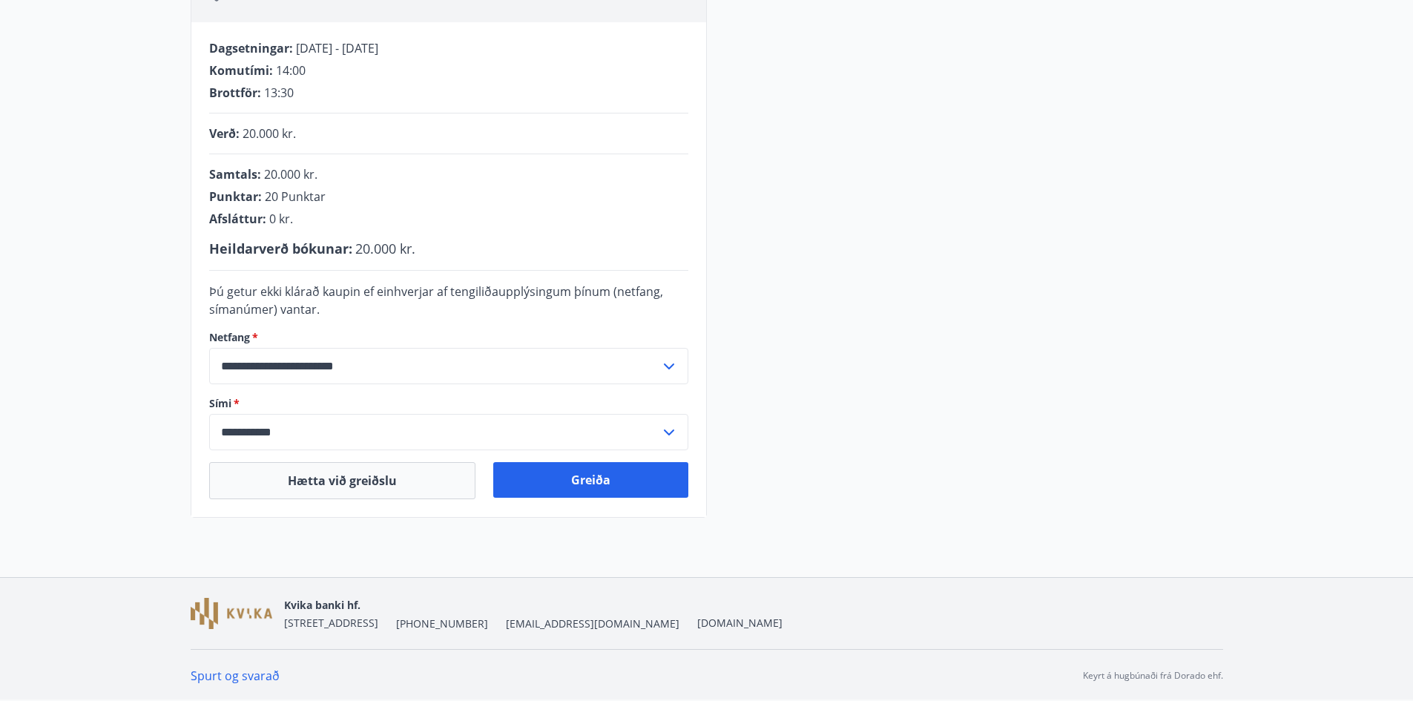
click at [242, 437] on input "**********" at bounding box center [434, 432] width 451 height 36
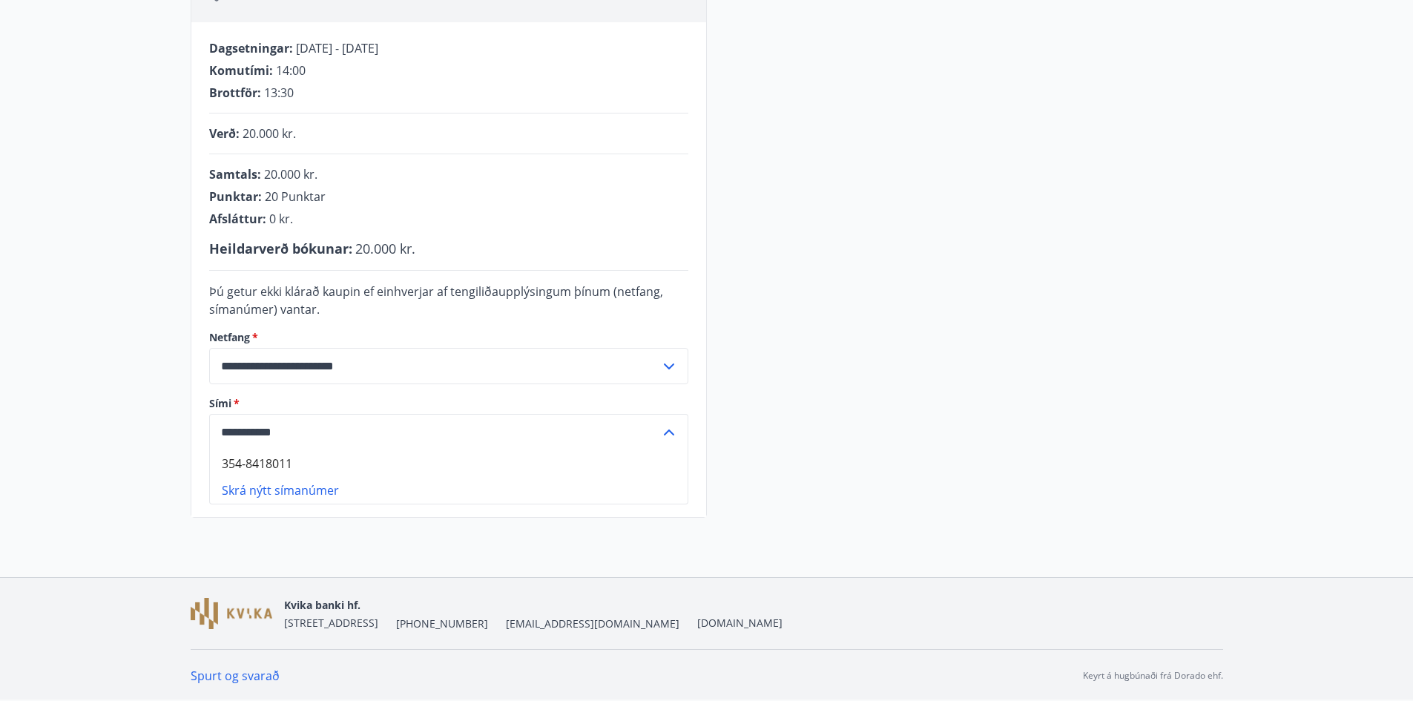
click at [125, 354] on main "**********" at bounding box center [706, 149] width 1413 height 737
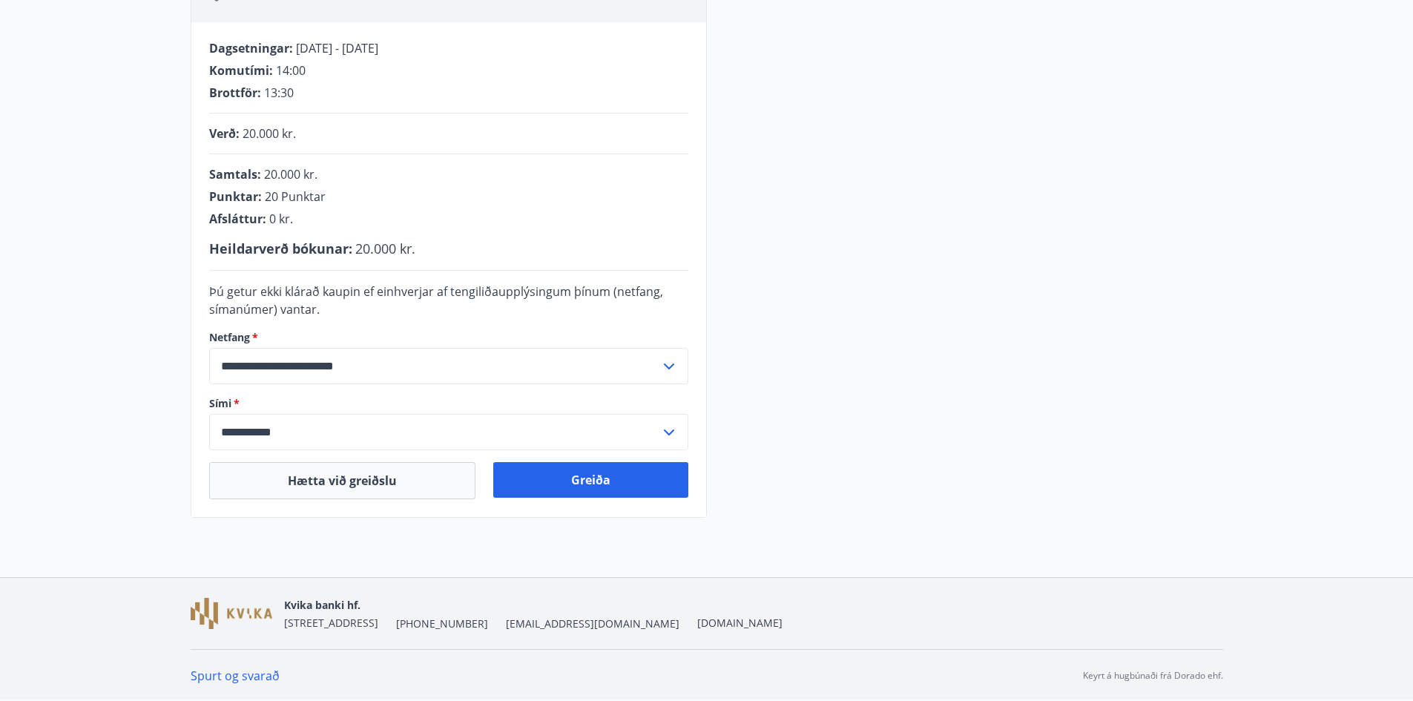
click at [829, 487] on div "**********" at bounding box center [707, 229] width 1032 height 578
click at [666, 432] on icon at bounding box center [669, 432] width 18 height 18
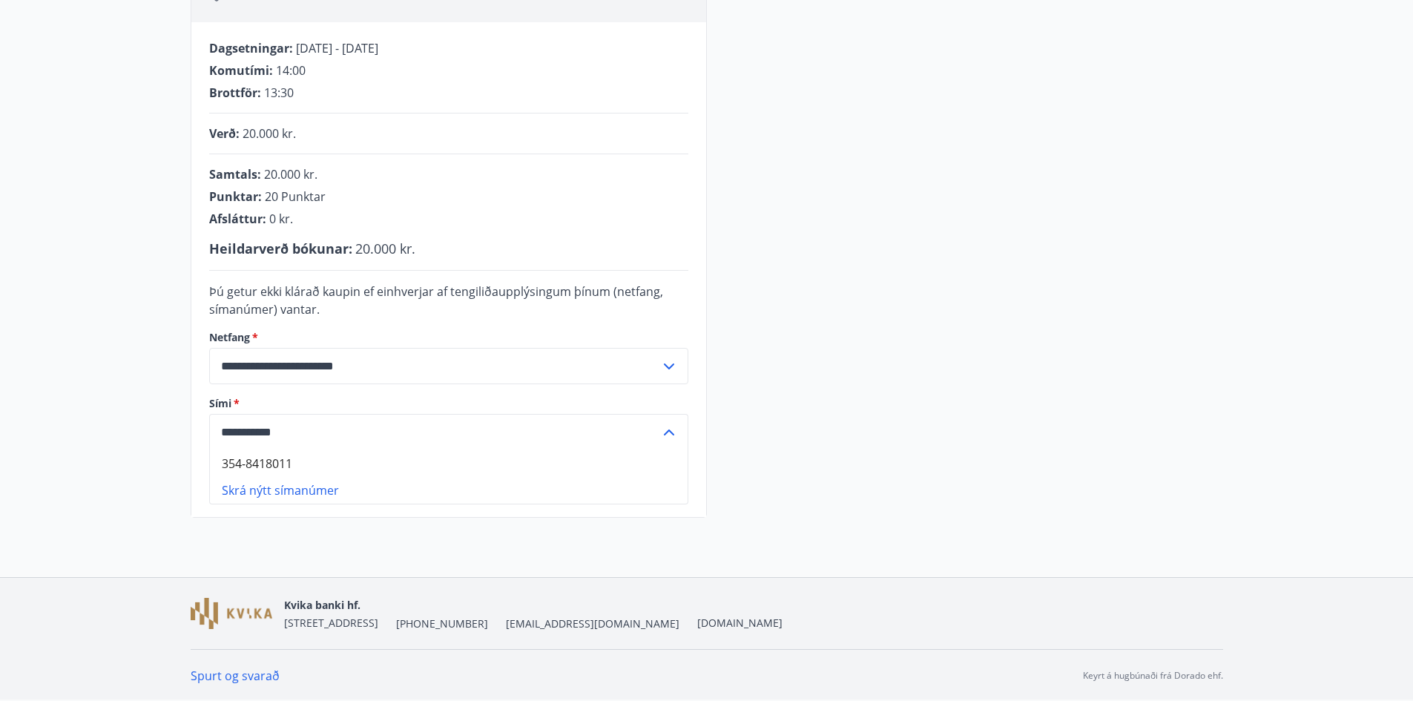
click at [666, 432] on icon at bounding box center [669, 432] width 10 height 6
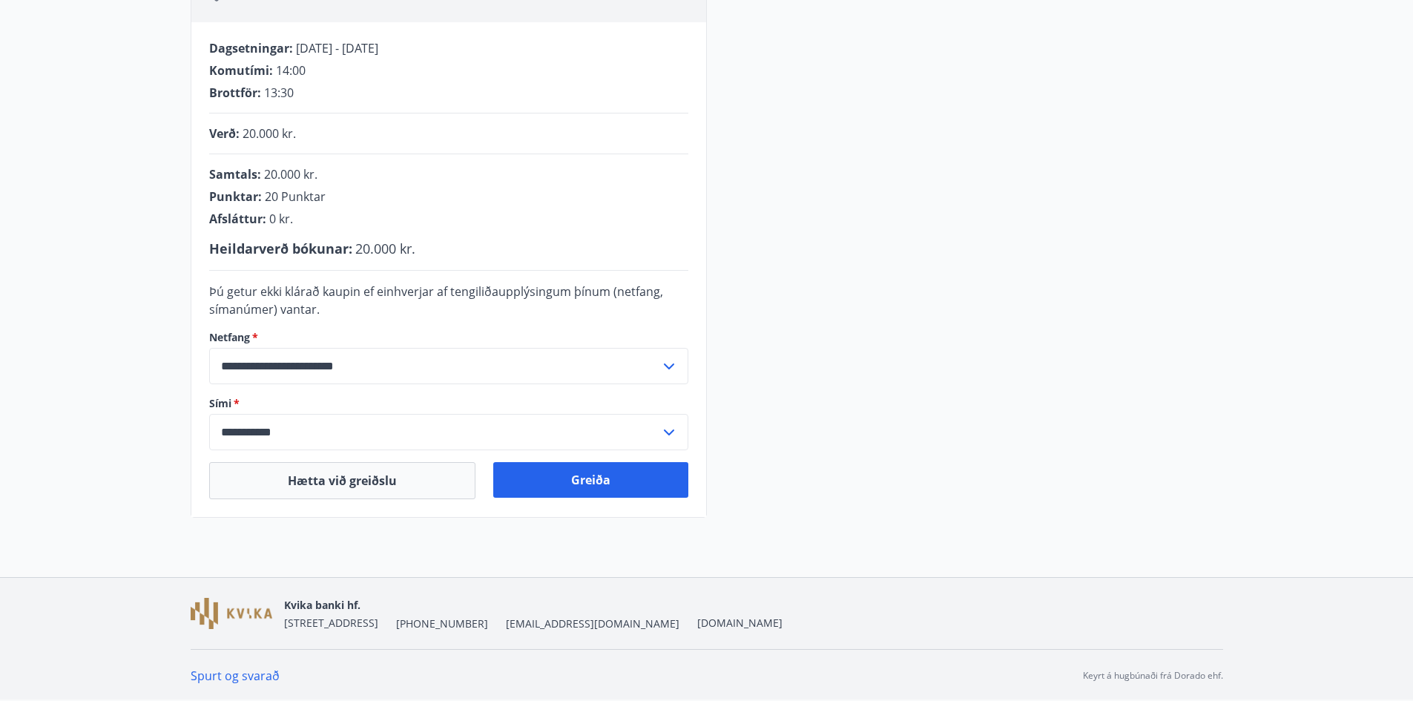
click at [290, 443] on input "**********" at bounding box center [434, 432] width 451 height 36
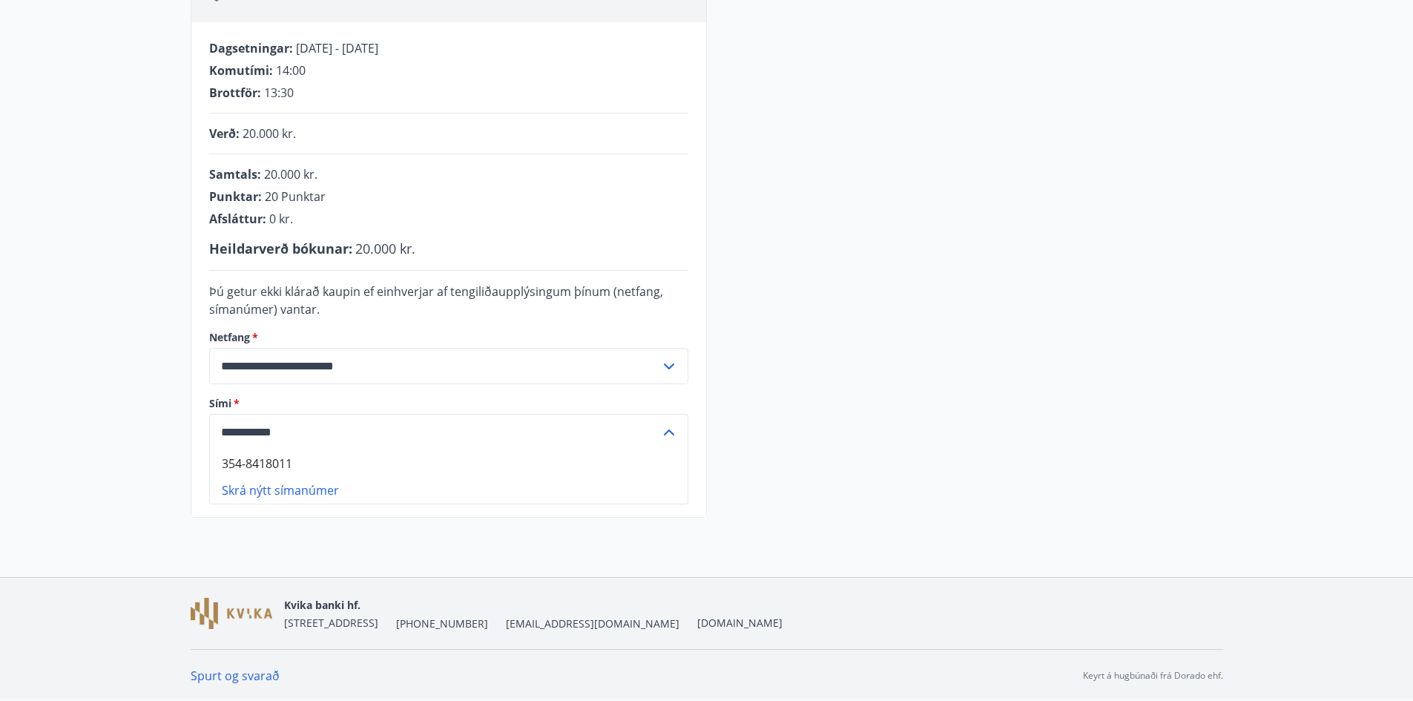
drag, startPoint x: 912, startPoint y: 449, endPoint x: 658, endPoint y: 487, distance: 256.5
click at [911, 449] on div "**********" at bounding box center [707, 229] width 1032 height 578
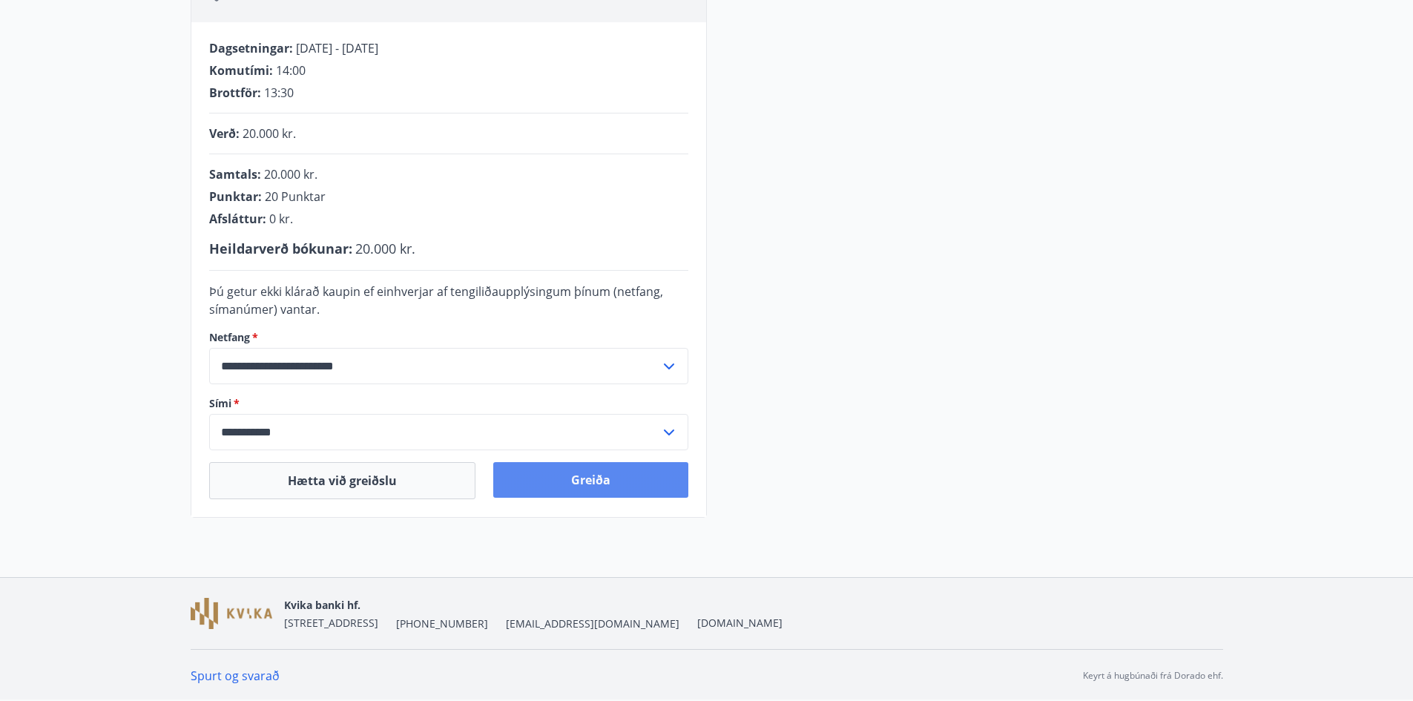
click at [633, 489] on button "Greiða" at bounding box center [590, 480] width 195 height 36
click at [948, 446] on div "**********" at bounding box center [707, 229] width 1032 height 578
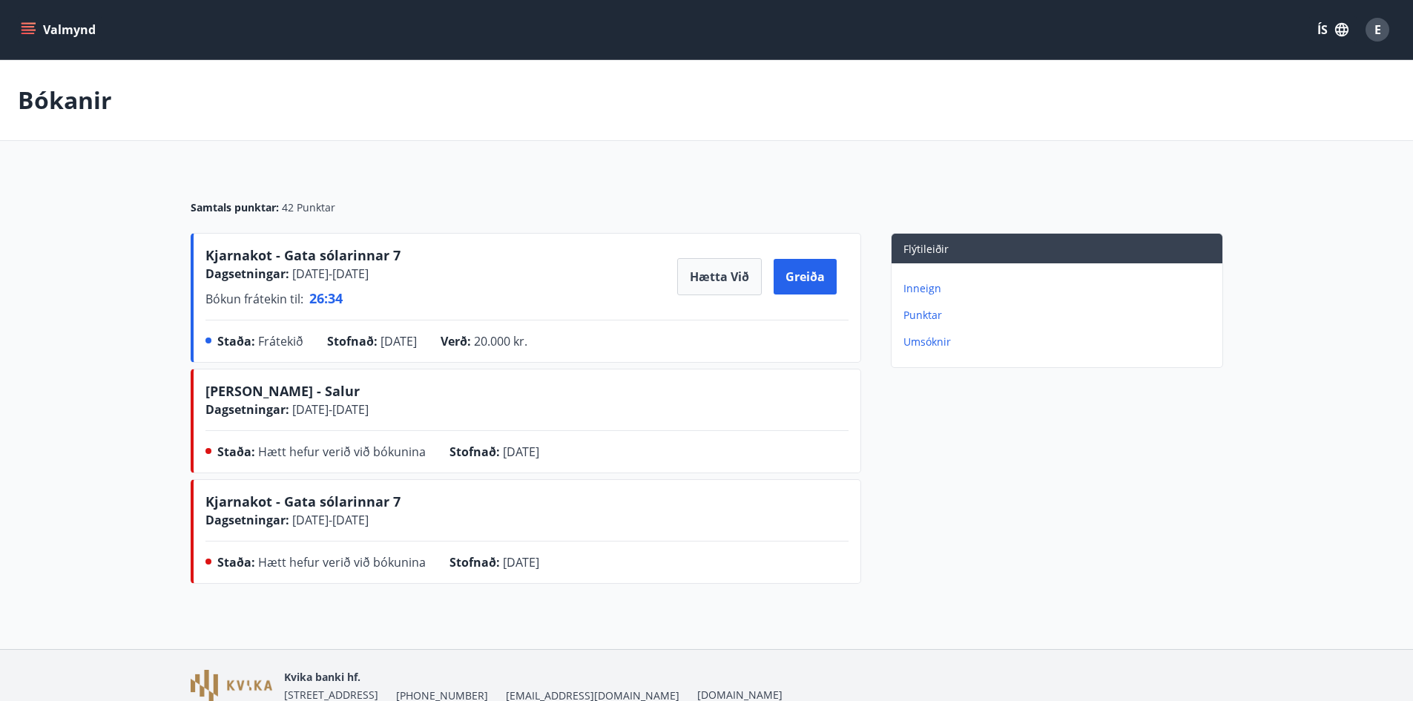
click at [615, 197] on div "Samtals punktar : 42 Punktar" at bounding box center [707, 202] width 1032 height 62
drag, startPoint x: 615, startPoint y: 460, endPoint x: 1062, endPoint y: 426, distance: 447.7
click at [1062, 426] on div "Flýtileiðir Inneign Punktar Umsóknir" at bounding box center [1042, 411] width 362 height 357
click at [917, 294] on p "Inneign" at bounding box center [1059, 288] width 313 height 15
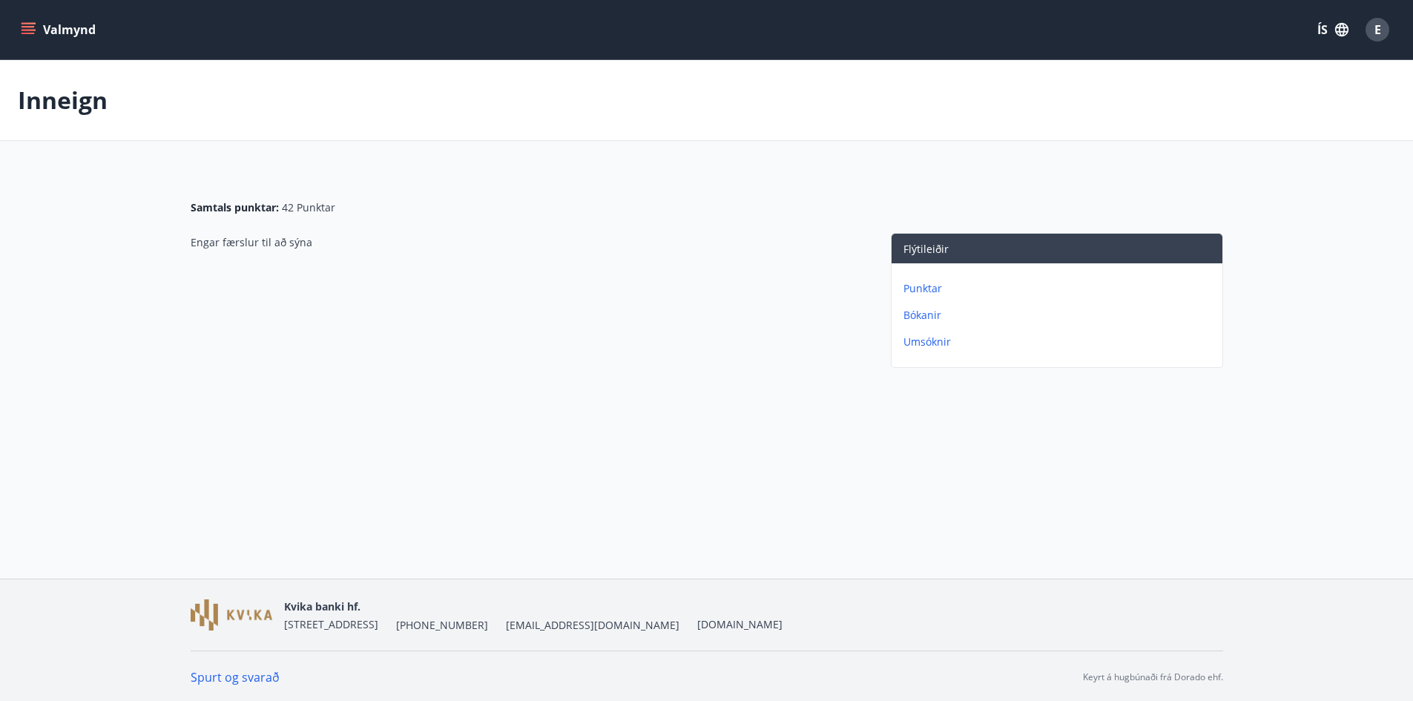
click at [927, 317] on p "Bókanir" at bounding box center [1059, 315] width 313 height 15
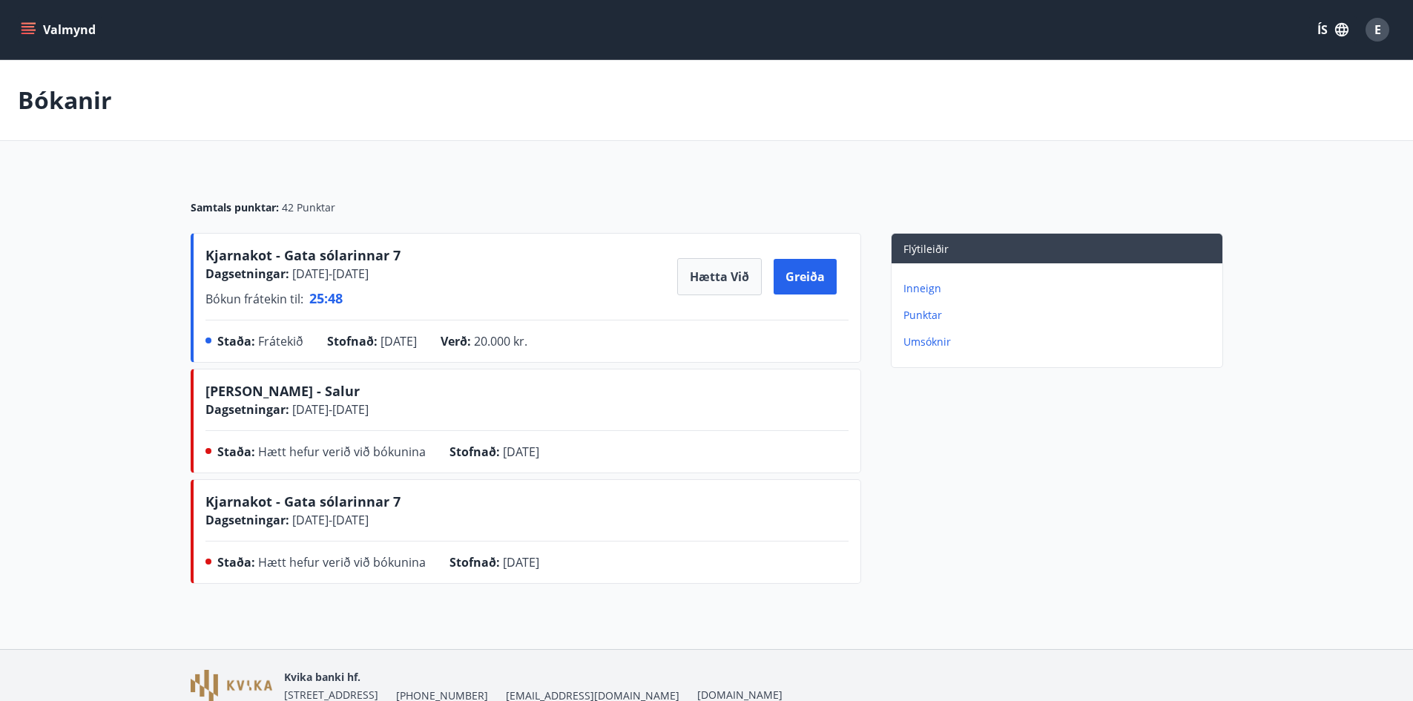
click at [907, 339] on p "Umsóknir" at bounding box center [1059, 341] width 313 height 15
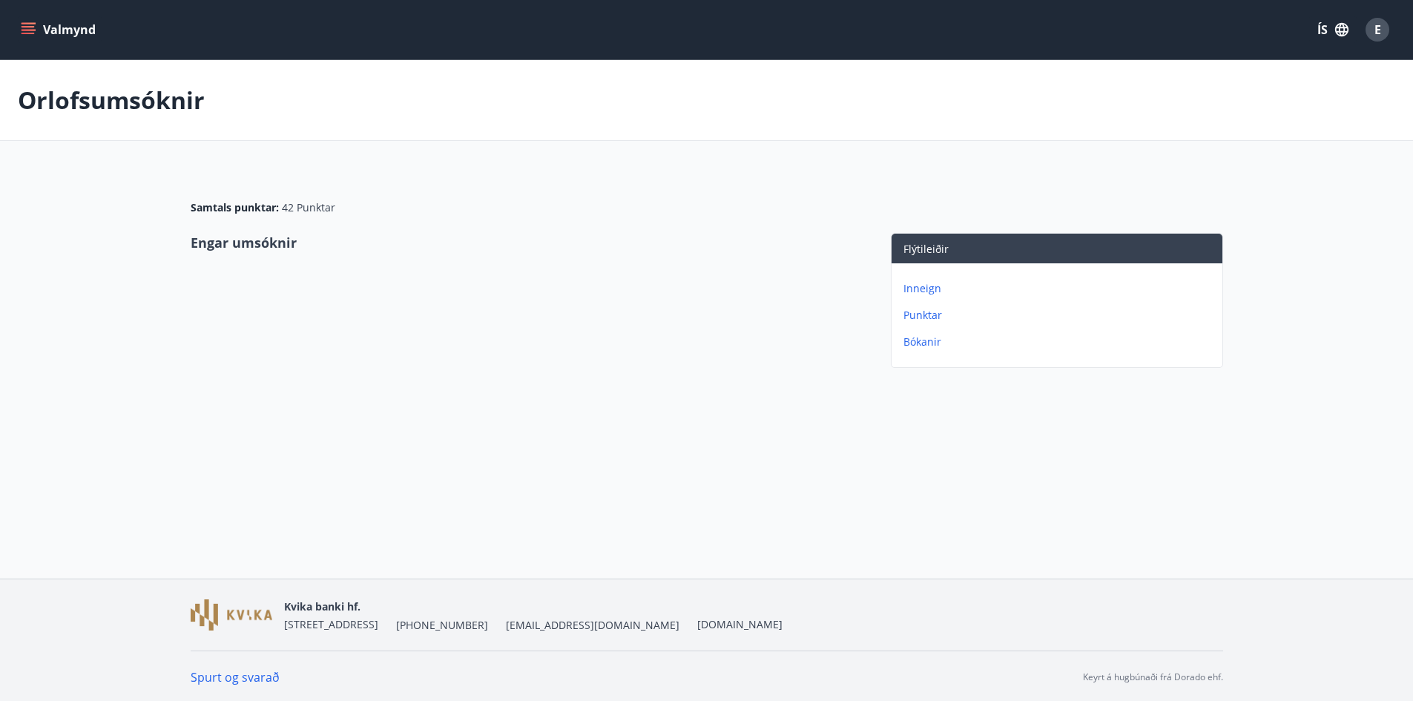
click at [920, 317] on p "Punktar" at bounding box center [1059, 315] width 313 height 15
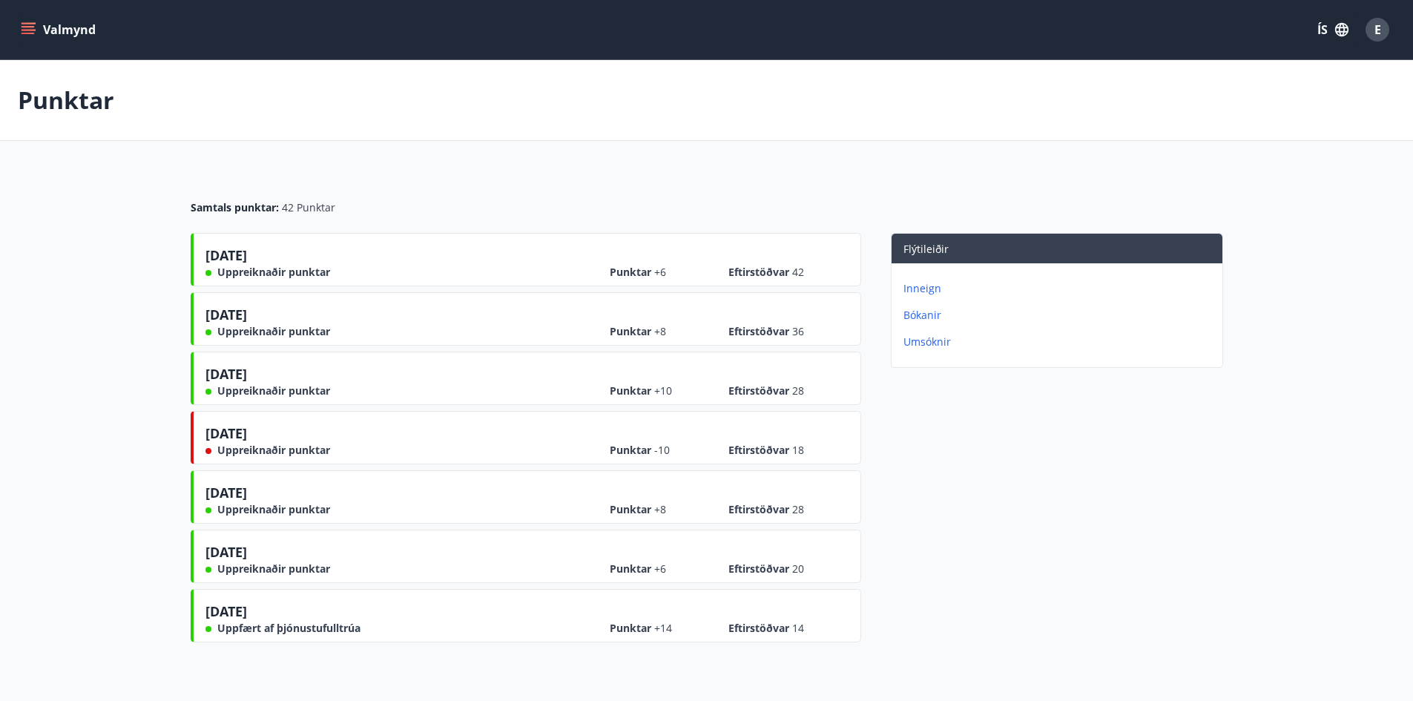
click at [925, 285] on p "Inneign" at bounding box center [1059, 288] width 313 height 15
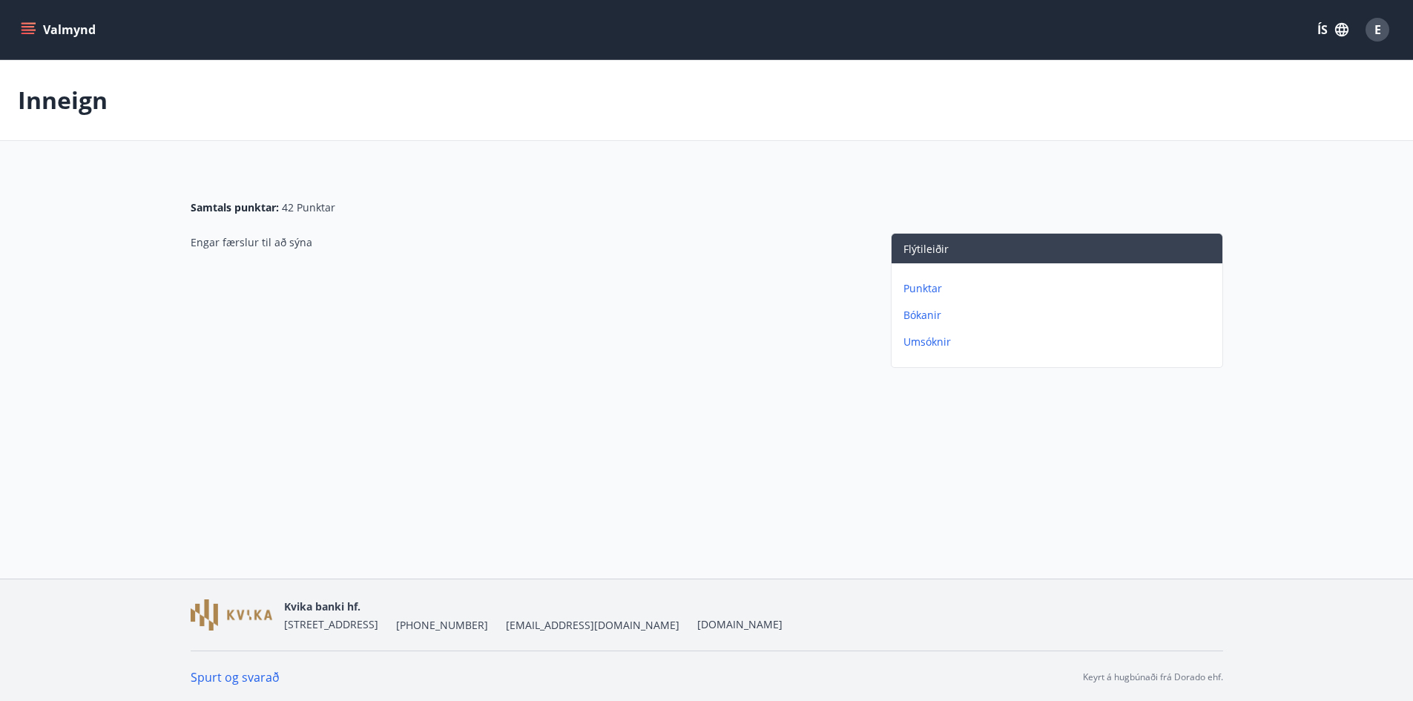
click at [945, 329] on div "Punktar Bókanir Umsóknir" at bounding box center [1056, 309] width 331 height 92
click at [934, 345] on p "Umsóknir" at bounding box center [1059, 341] width 313 height 15
click at [929, 311] on p "Punktar" at bounding box center [1059, 315] width 313 height 15
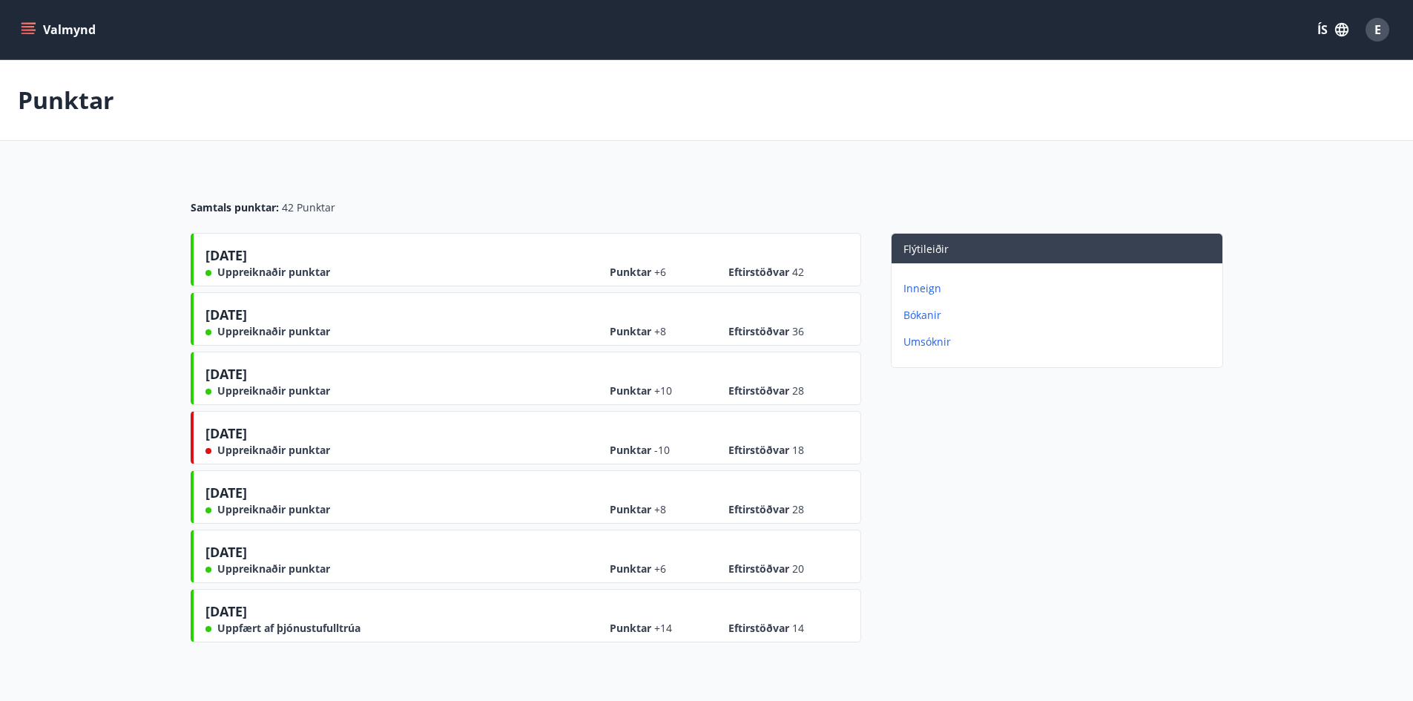
click at [931, 289] on p "Inneign" at bounding box center [1059, 288] width 313 height 15
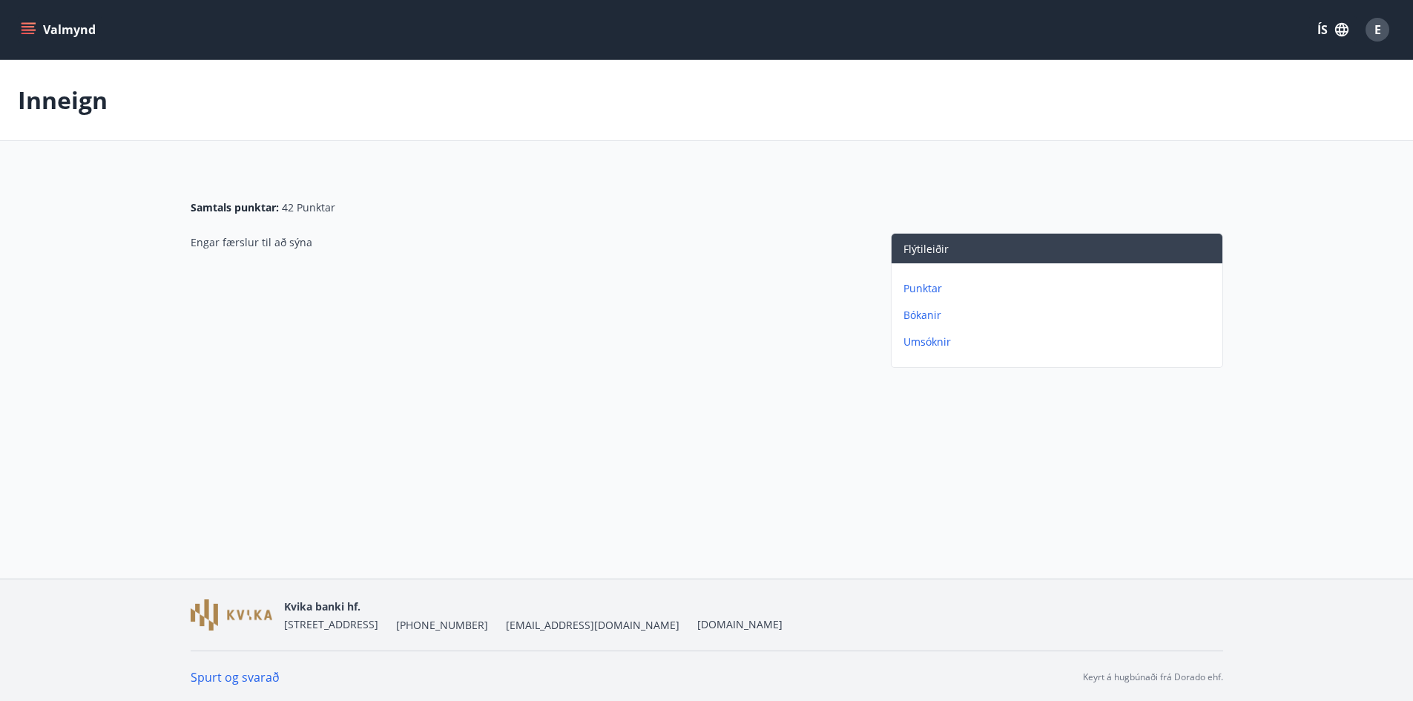
click at [943, 343] on p "Umsóknir" at bounding box center [1059, 341] width 313 height 15
drag, startPoint x: 126, startPoint y: 87, endPoint x: 114, endPoint y: 89, distance: 12.1
click at [119, 89] on p "Orlofsumsóknir" at bounding box center [111, 100] width 187 height 33
click at [67, 43] on div "Valmynd ÍS E" at bounding box center [706, 30] width 1377 height 36
click at [81, 20] on button "Valmynd" at bounding box center [60, 29] width 84 height 27
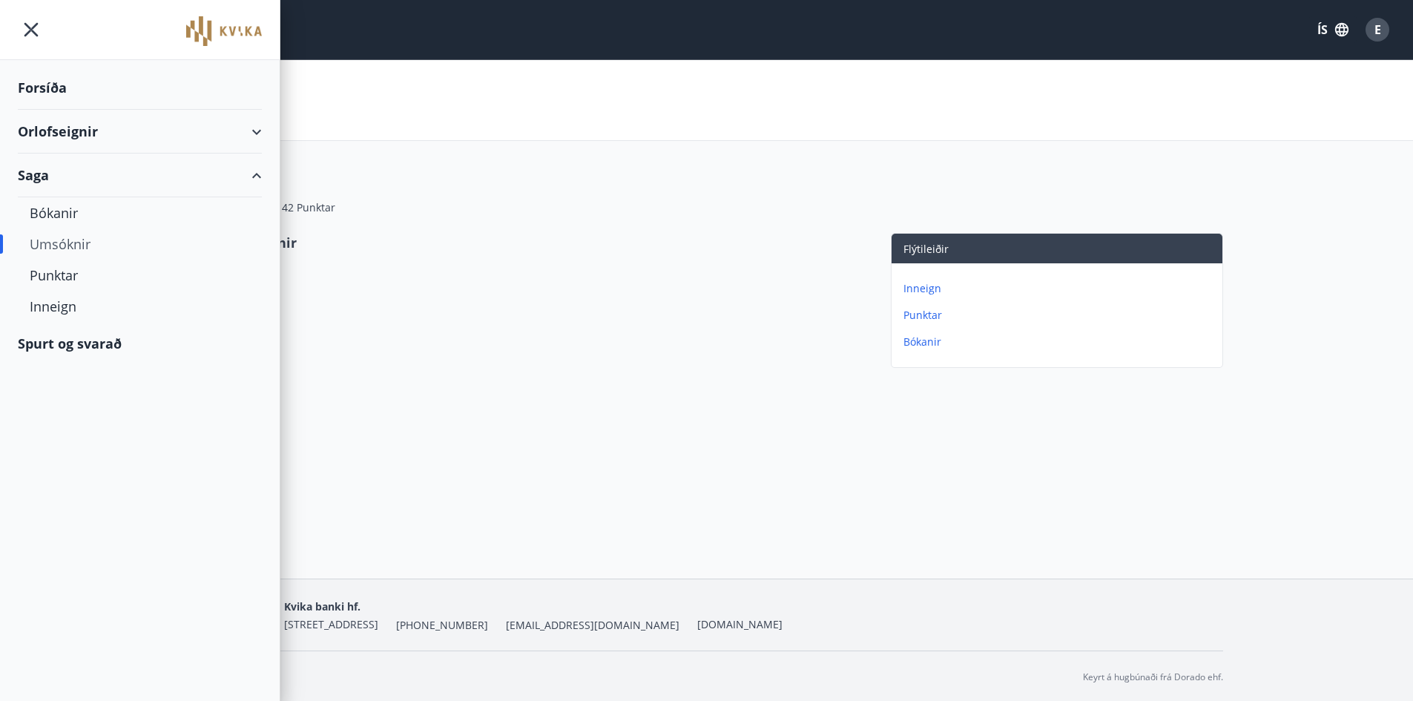
click at [71, 139] on div "Orlofseignir" at bounding box center [140, 132] width 244 height 44
click at [45, 277] on div "Bókanir" at bounding box center [140, 275] width 220 height 31
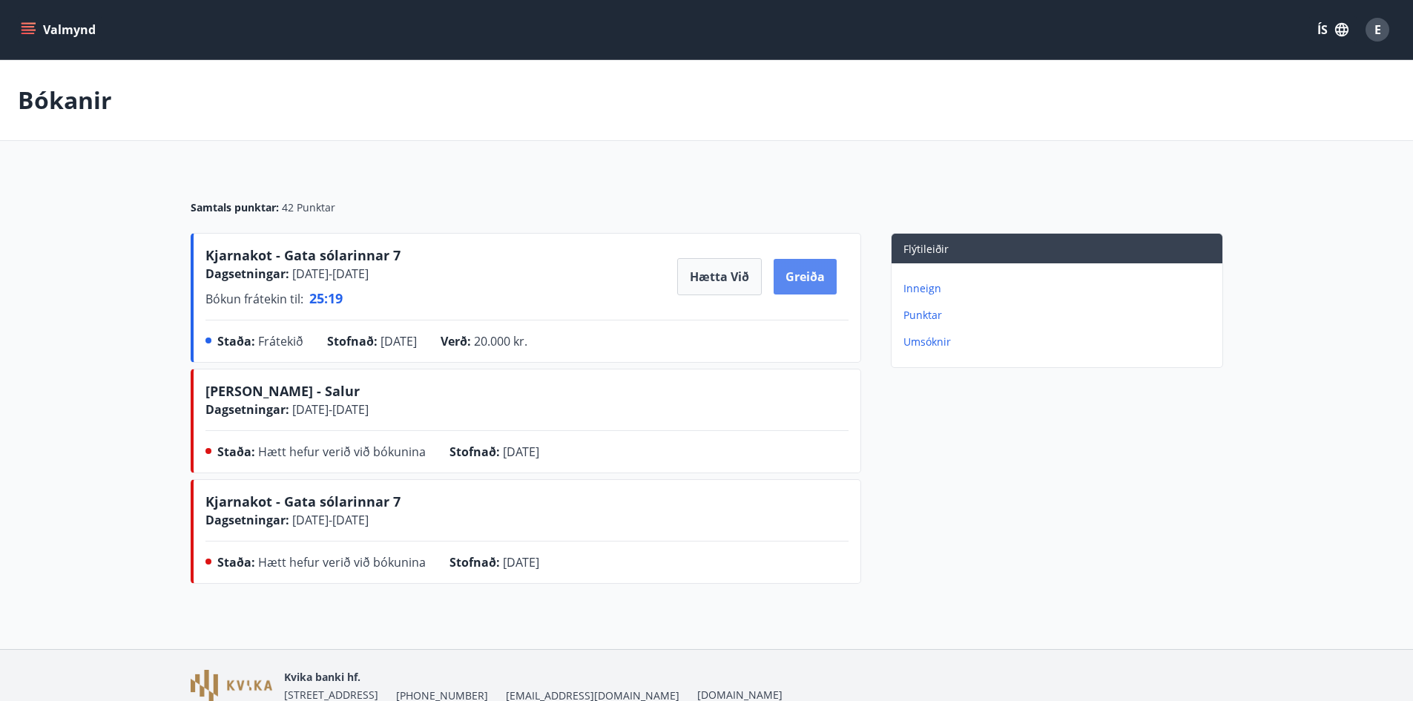
click at [831, 271] on button "Greiða" at bounding box center [804, 277] width 63 height 36
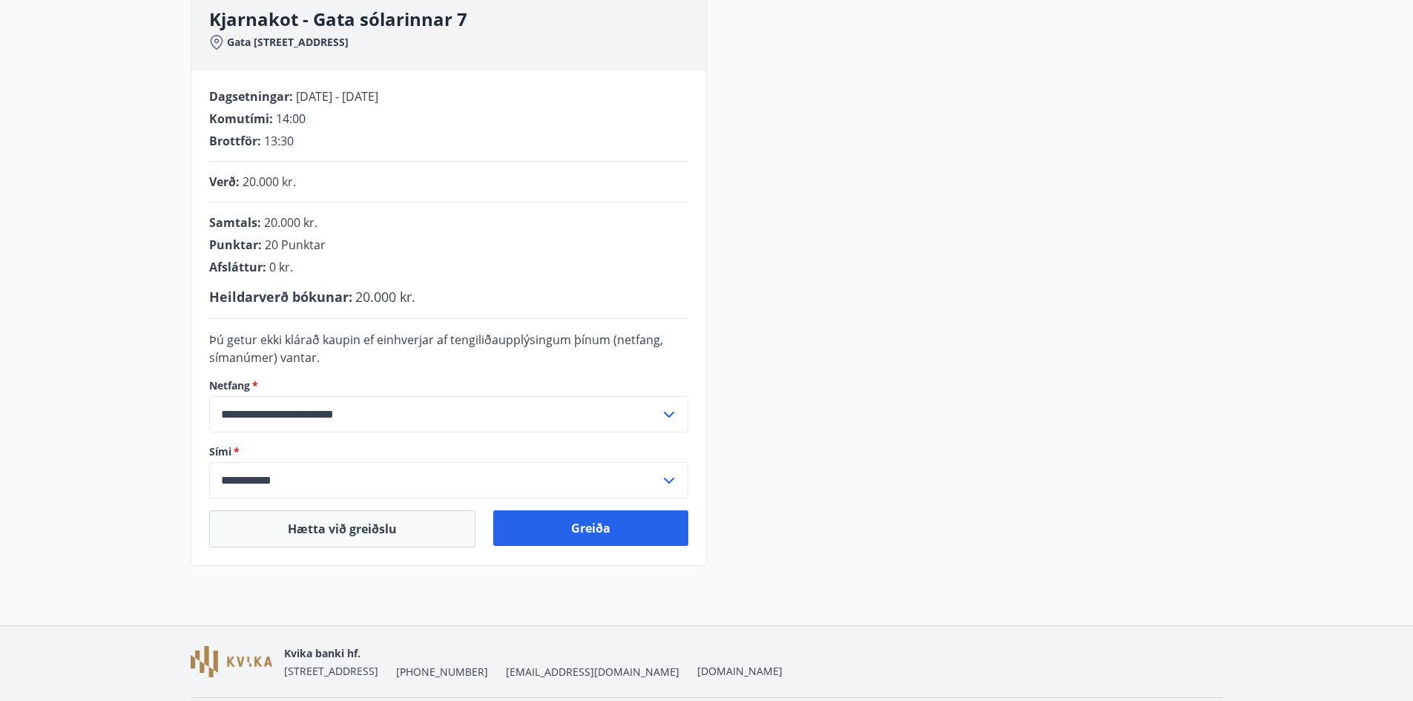
scroll to position [280, 0]
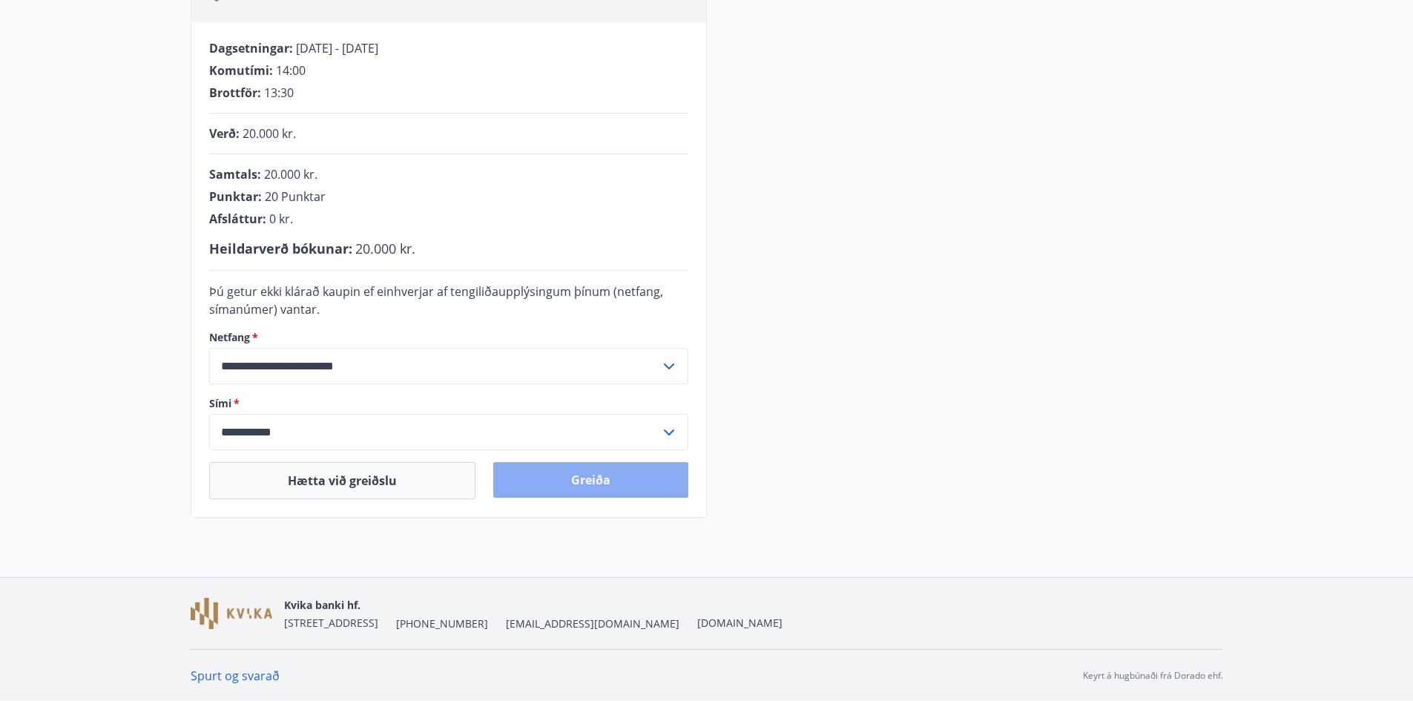
click at [604, 474] on button "Greiða" at bounding box center [590, 480] width 195 height 36
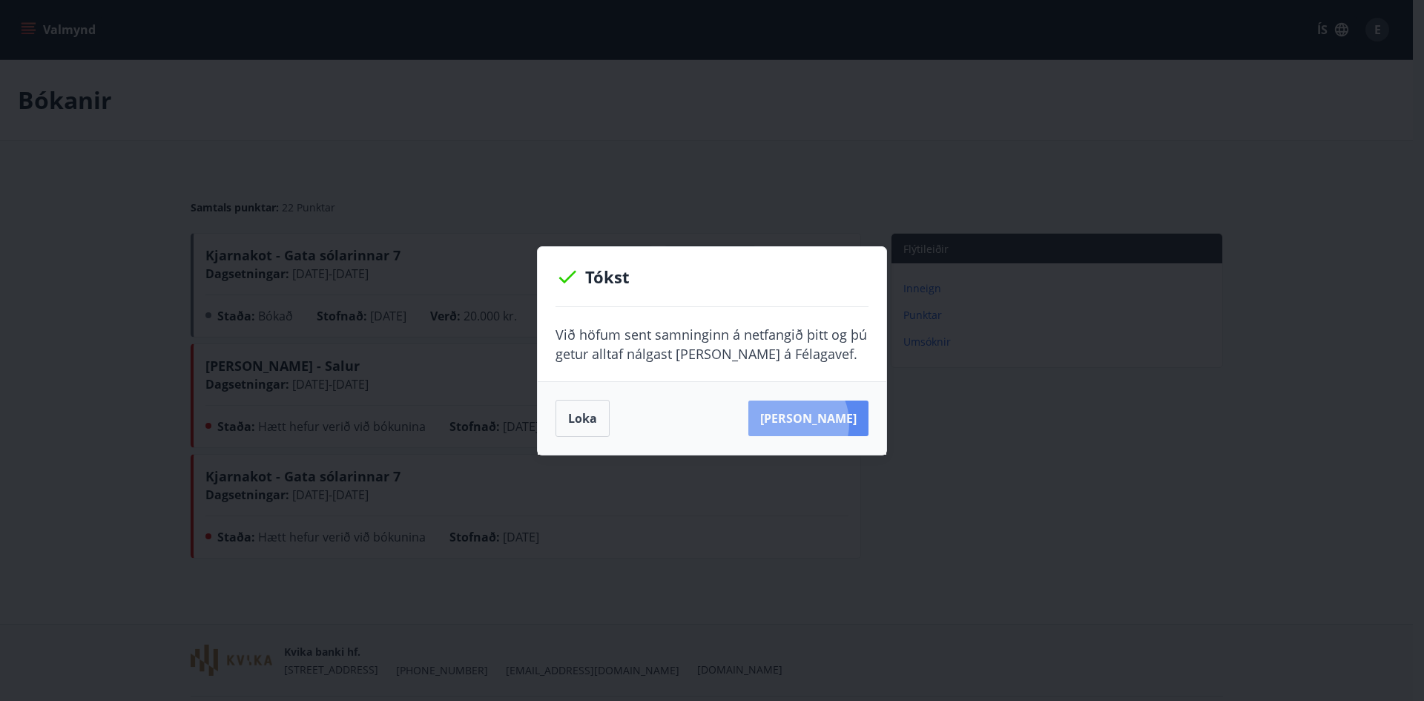
click at [812, 423] on button "[PERSON_NAME]" at bounding box center [808, 418] width 120 height 36
click at [595, 412] on button "Loka" at bounding box center [582, 418] width 54 height 37
